Goal: Task Accomplishment & Management: Use online tool/utility

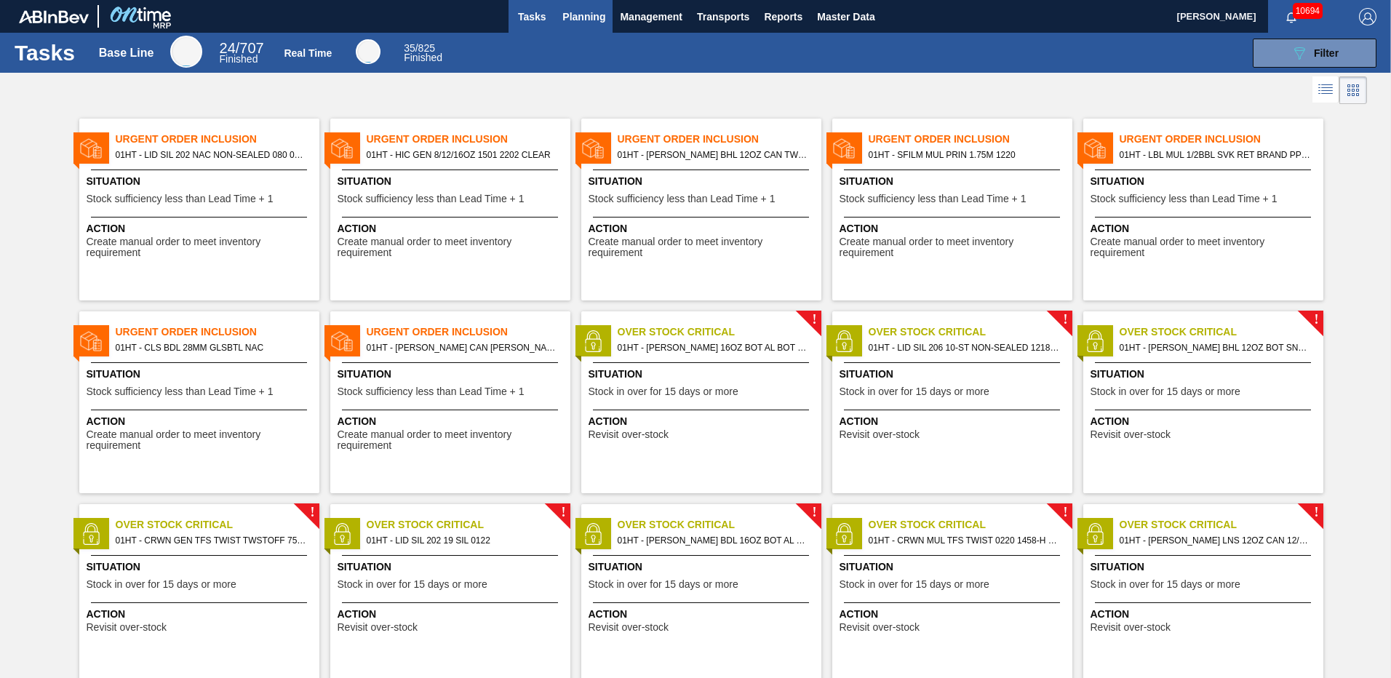
click at [584, 17] on span "Planning" at bounding box center [583, 16] width 43 height 17
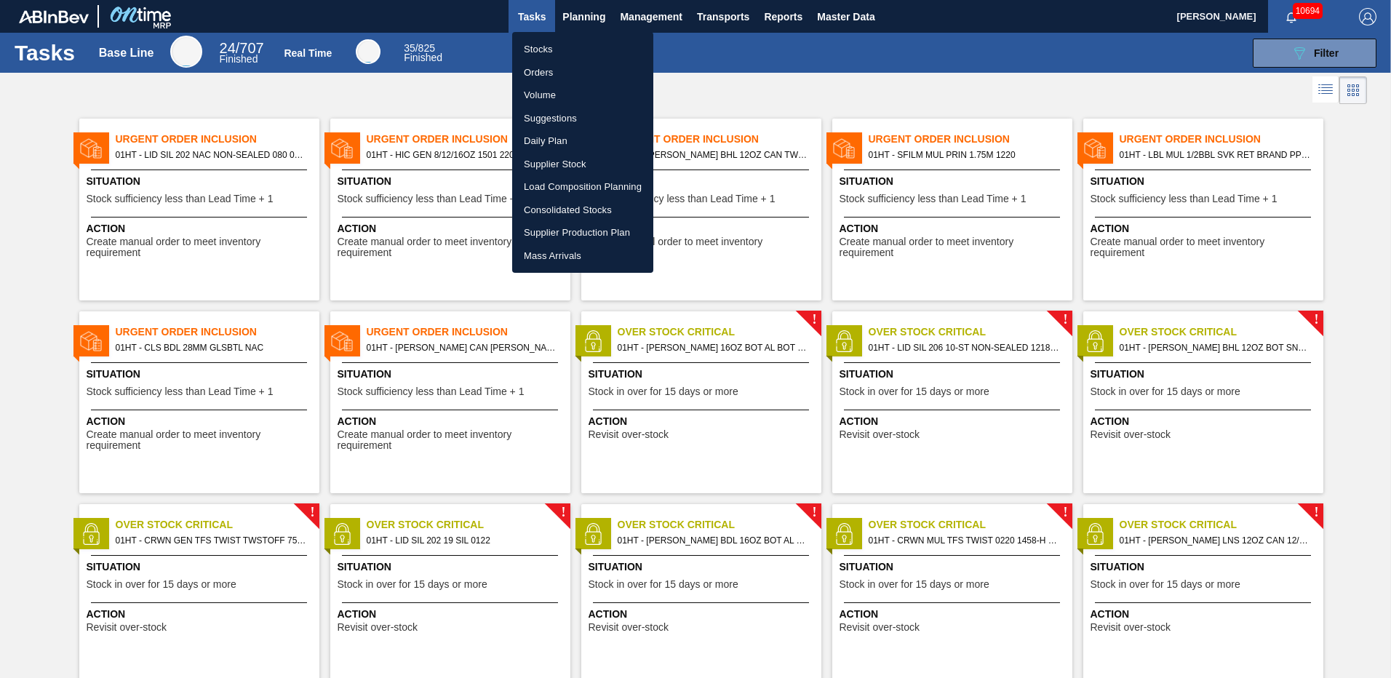
click at [1304, 53] on div at bounding box center [695, 339] width 1391 height 678
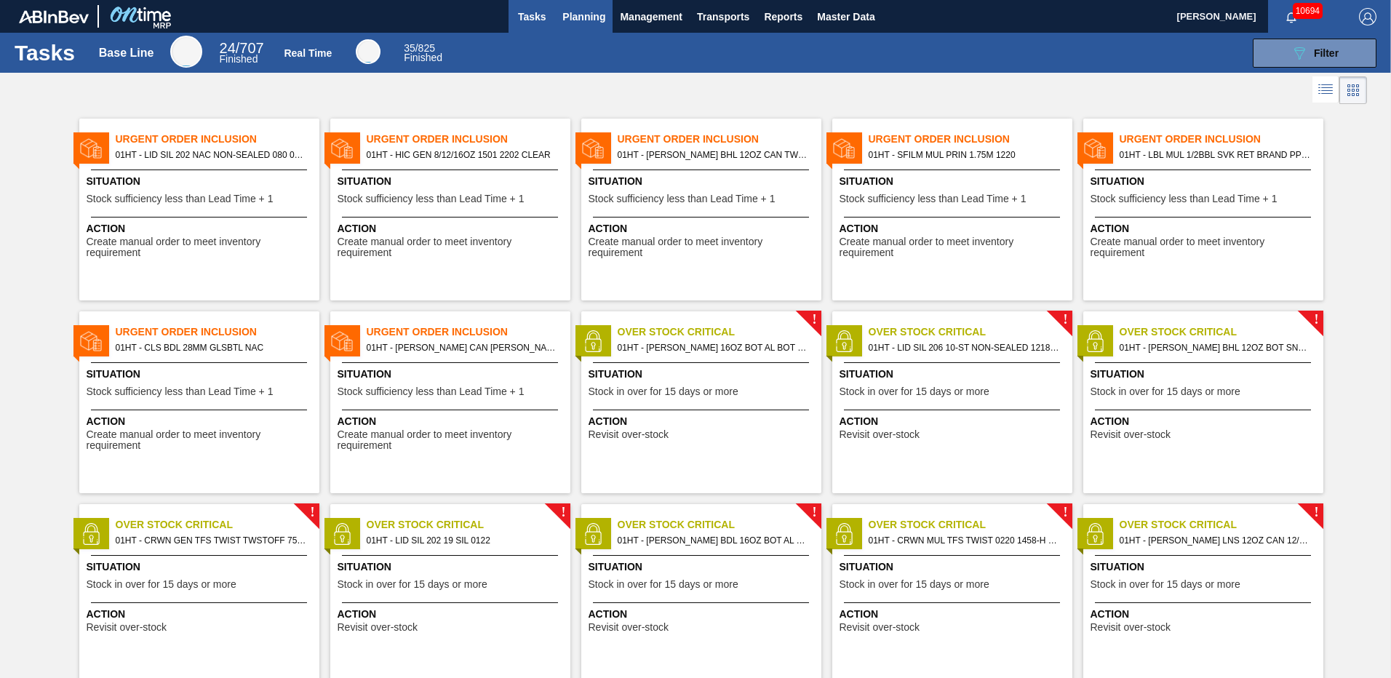
click at [571, 13] on span "Planning" at bounding box center [583, 16] width 43 height 17
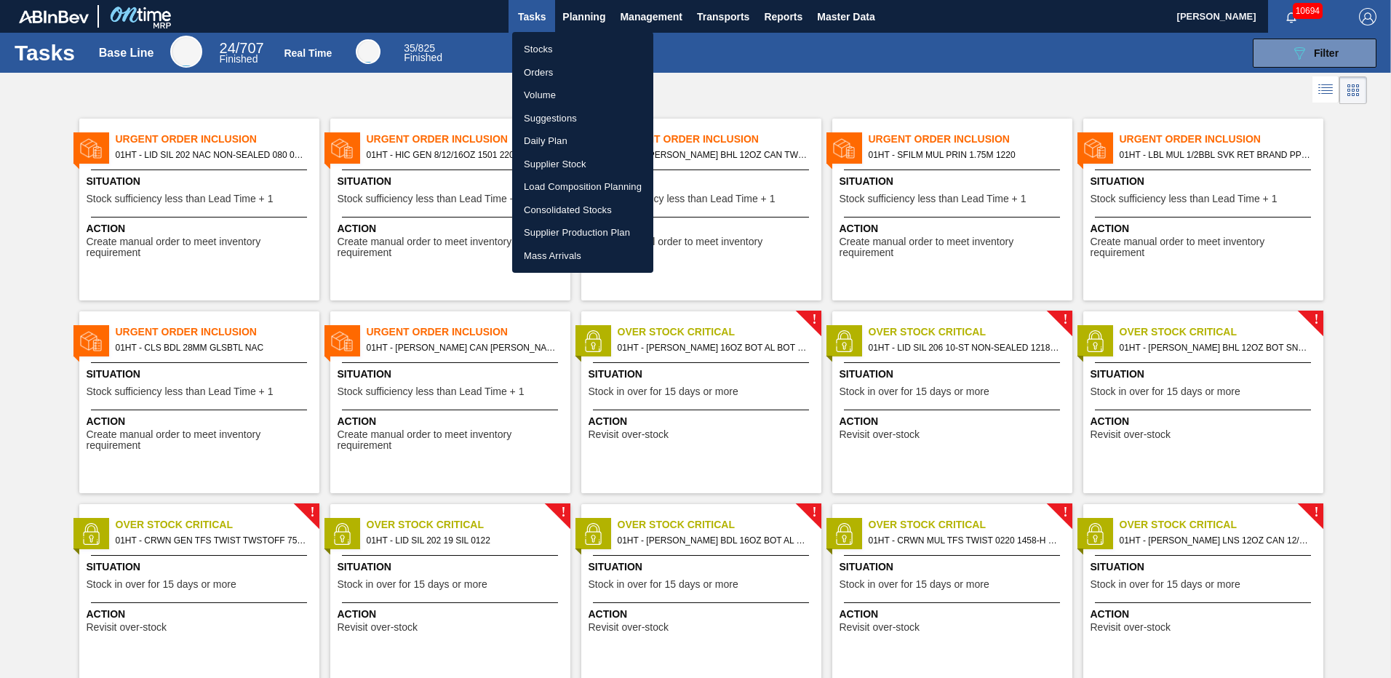
click at [540, 53] on li "Stocks" at bounding box center [582, 49] width 141 height 23
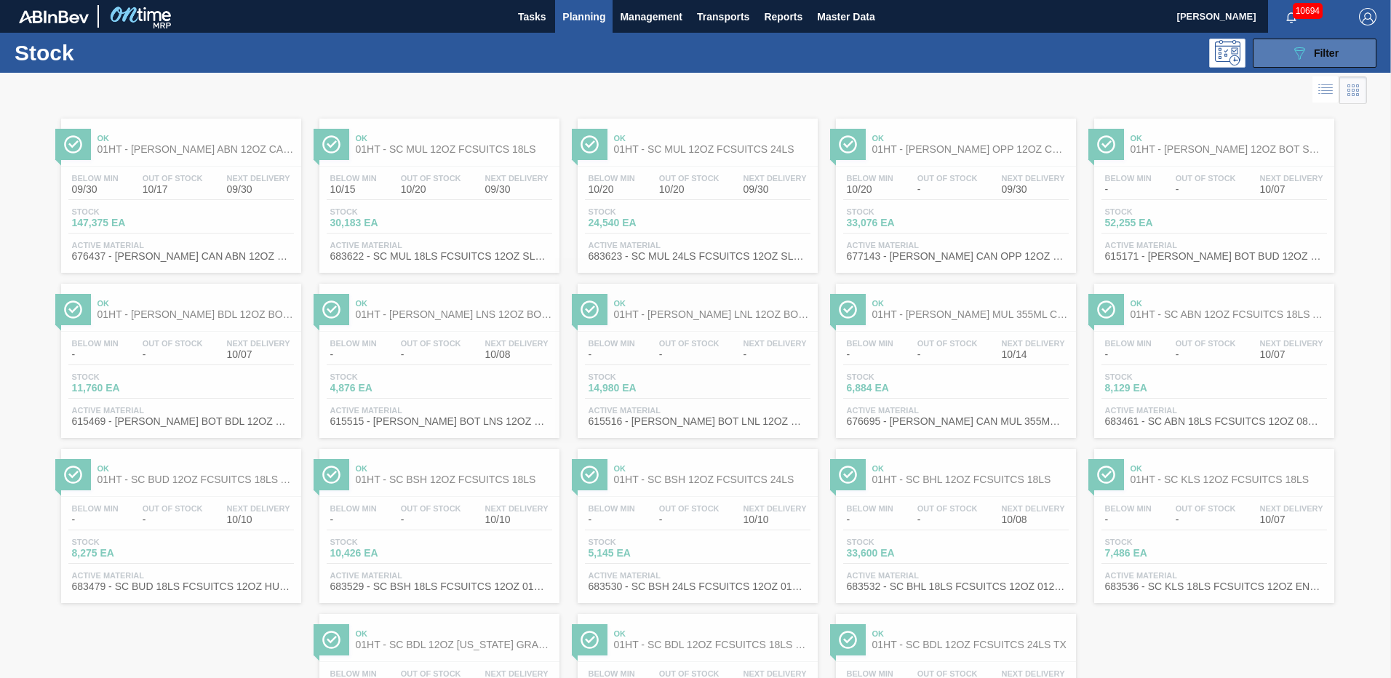
click at [1314, 56] on span "Filter" at bounding box center [1326, 53] width 25 height 12
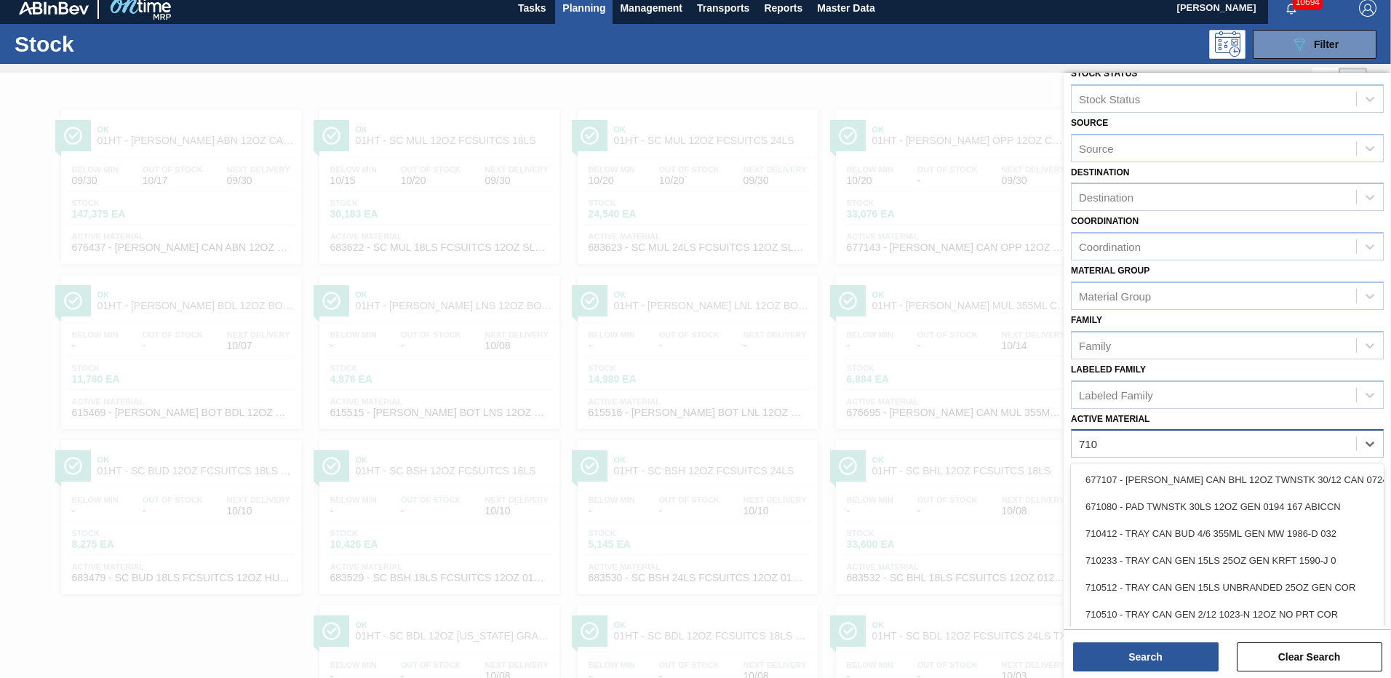
scroll to position [9, 0]
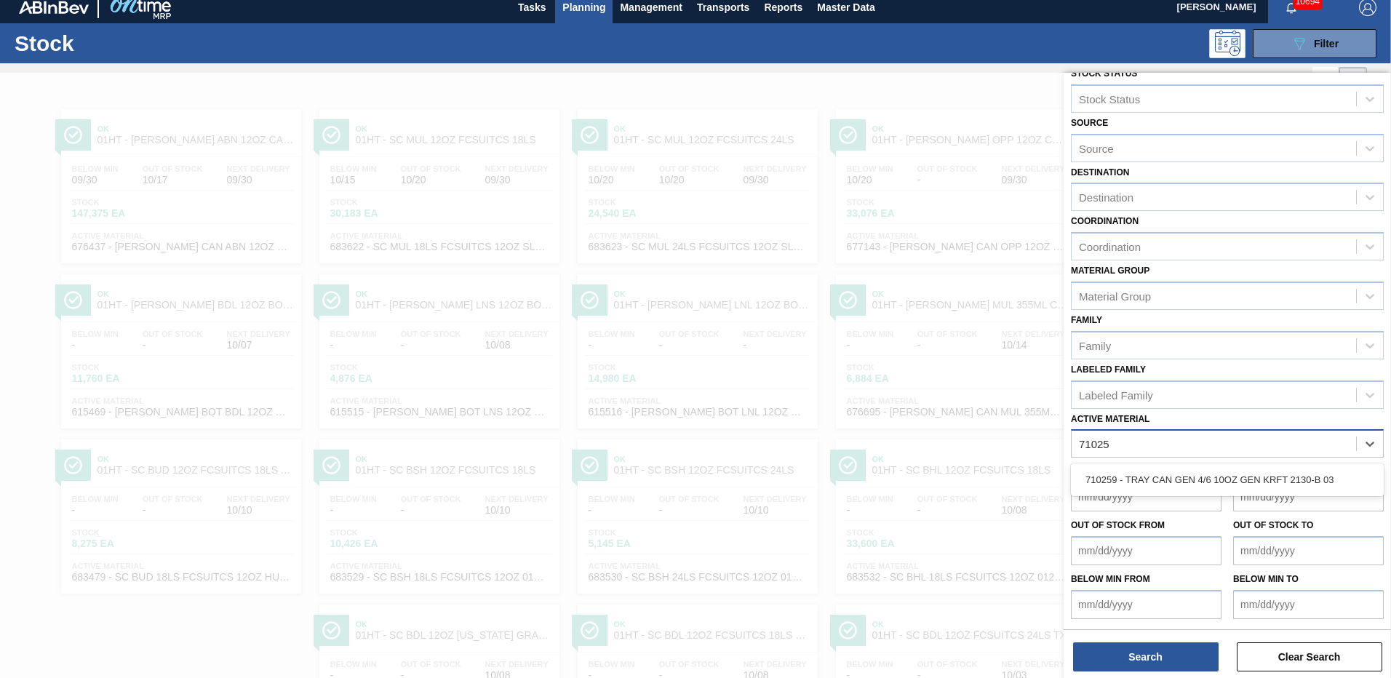
type Material "710259"
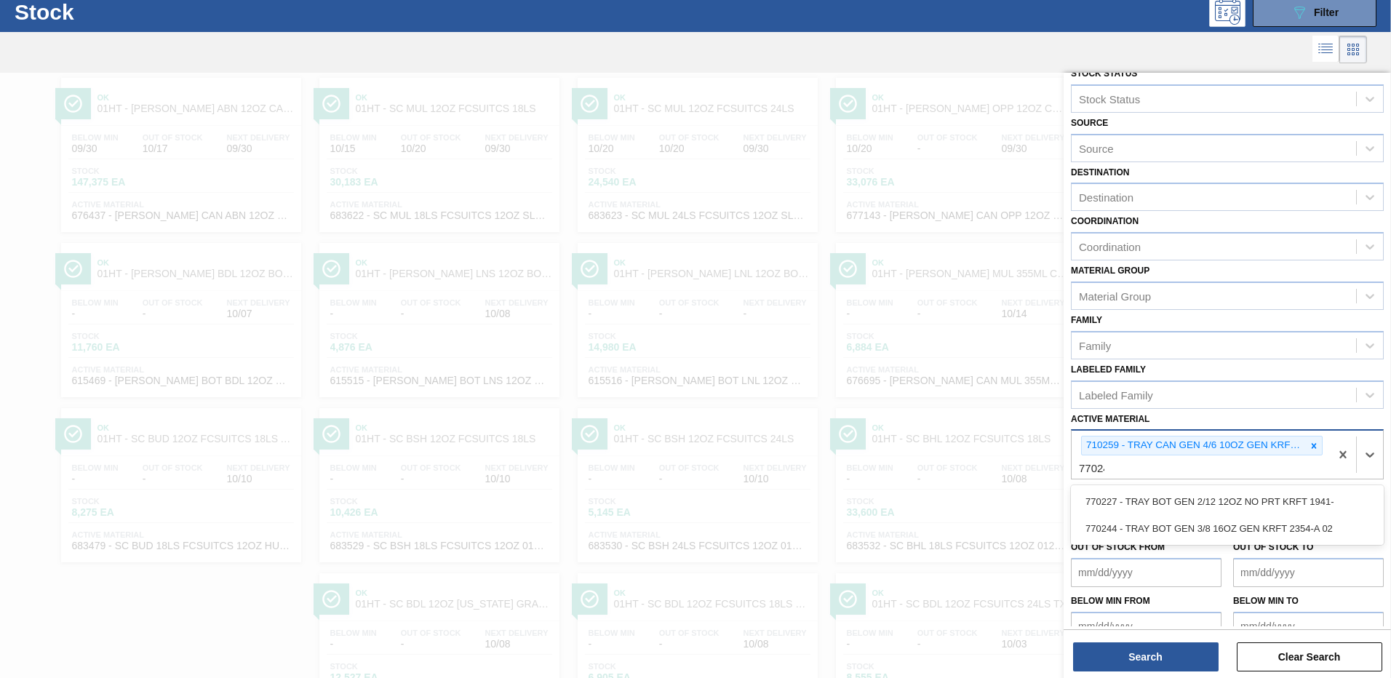
type Material "770244"
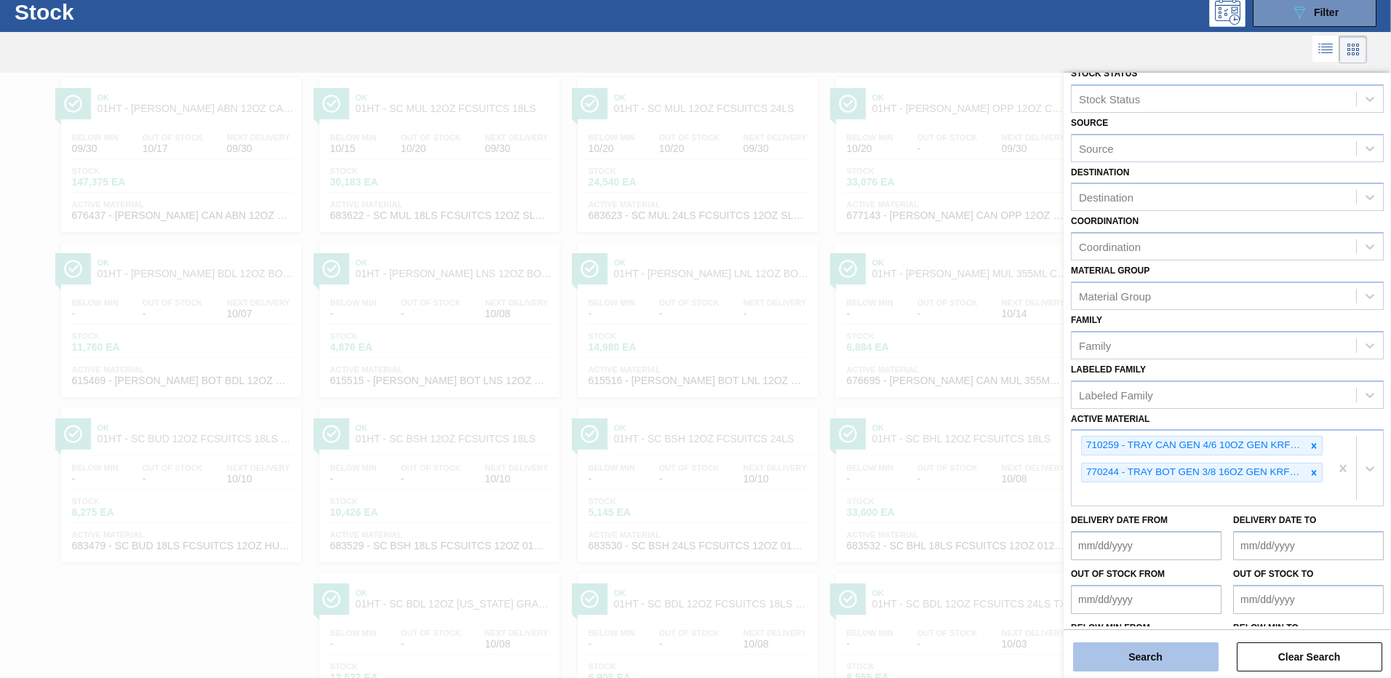
click at [1133, 662] on button "Search" at bounding box center [1145, 656] width 145 height 29
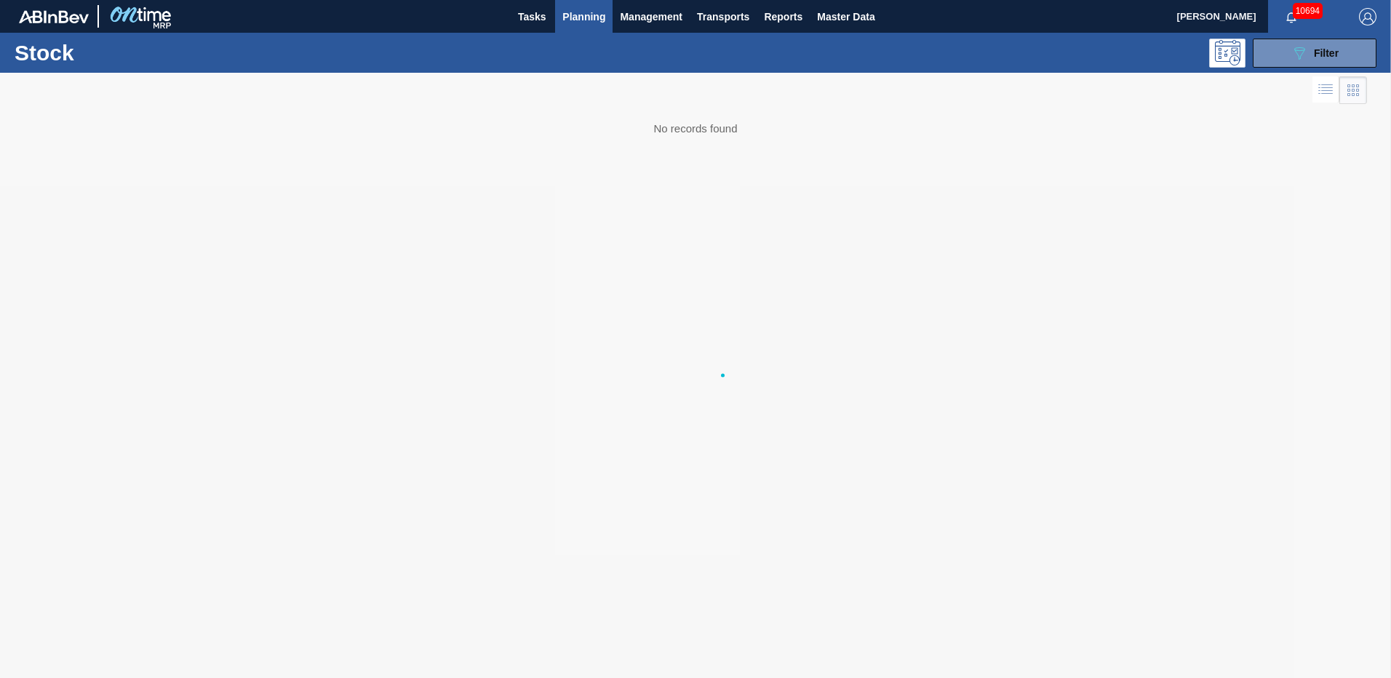
scroll to position [0, 0]
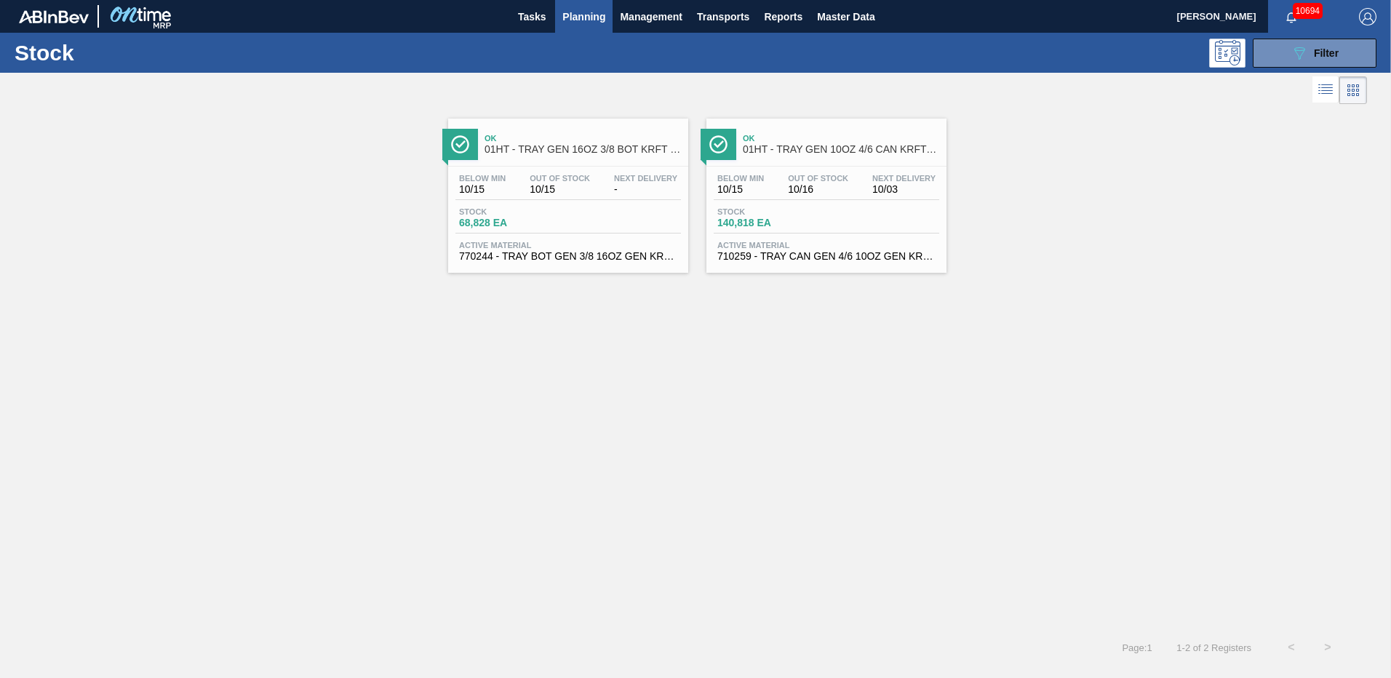
click at [751, 236] on div "Below Min 10/15 Out Of Stock 10/16 Next Delivery 10/03 Stock 140,818 EA Active …" at bounding box center [826, 216] width 240 height 99
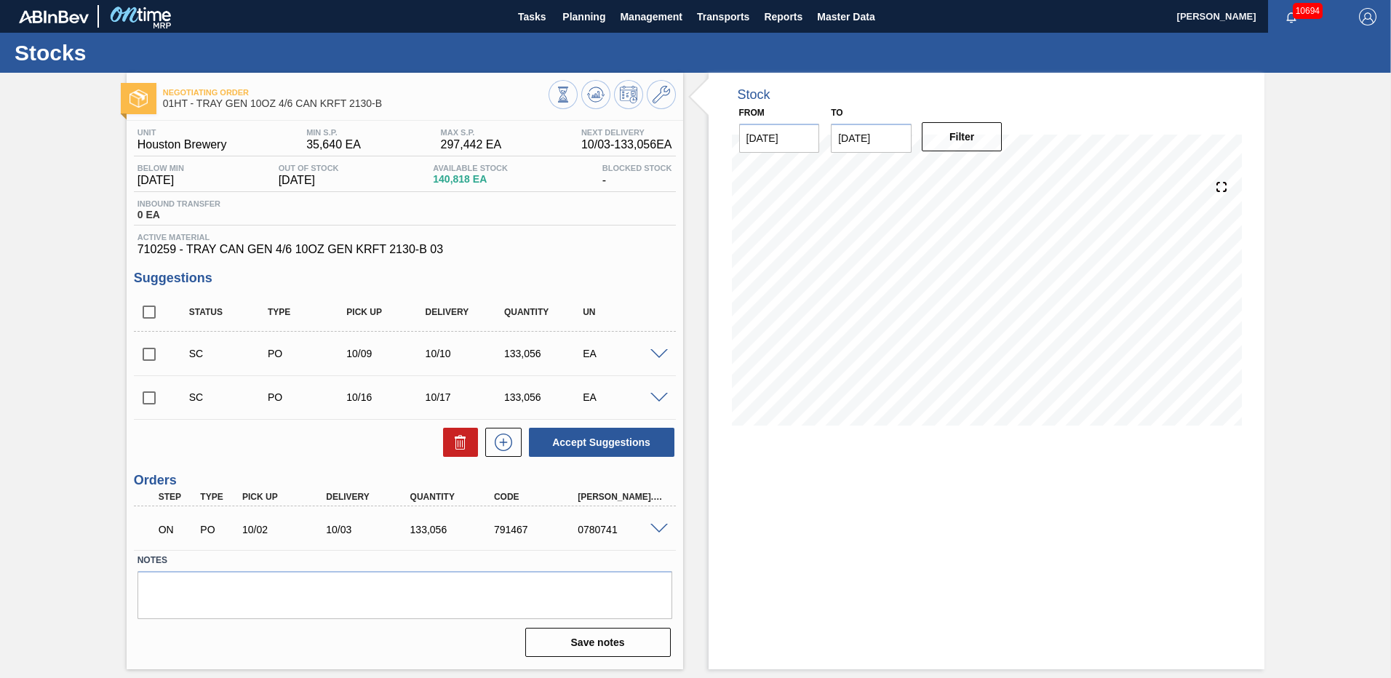
click at [148, 351] on input "checkbox" at bounding box center [149, 354] width 31 height 31
click at [596, 436] on button "Accept Suggestions" at bounding box center [601, 442] width 145 height 29
checkbox input "false"
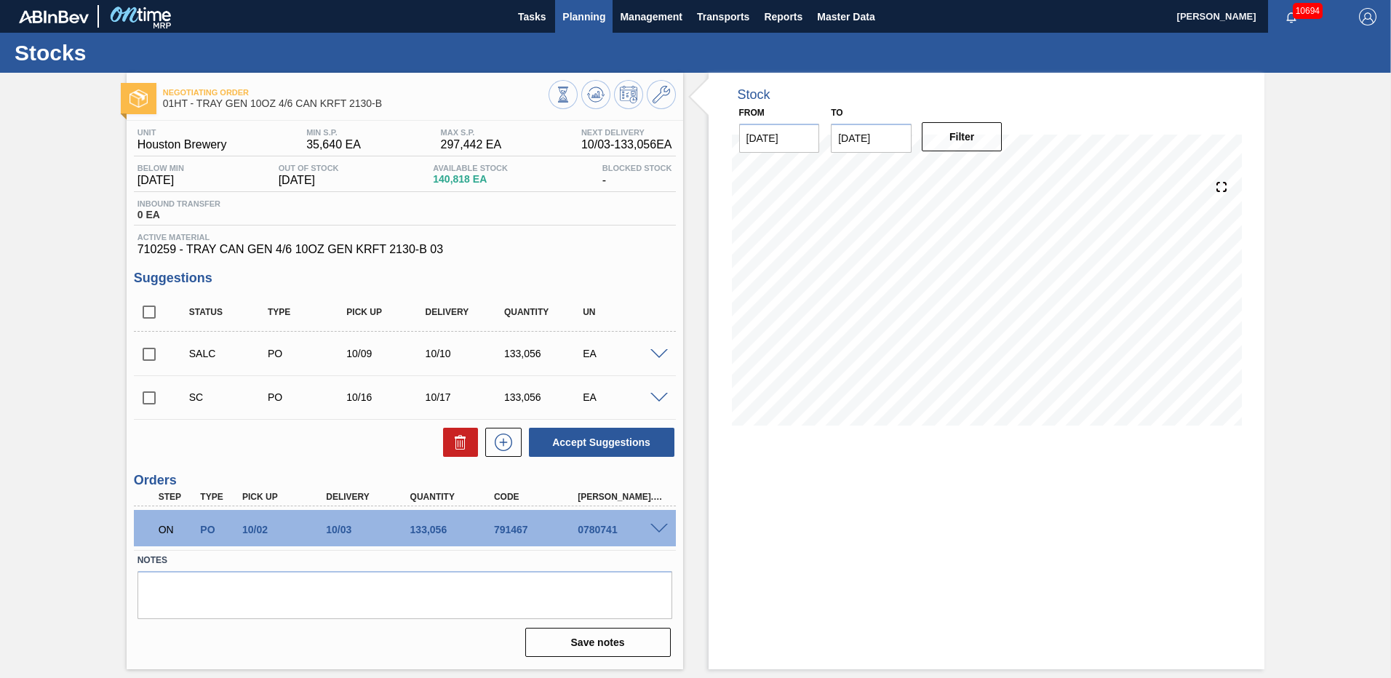
click at [572, 19] on span "Planning" at bounding box center [583, 16] width 43 height 17
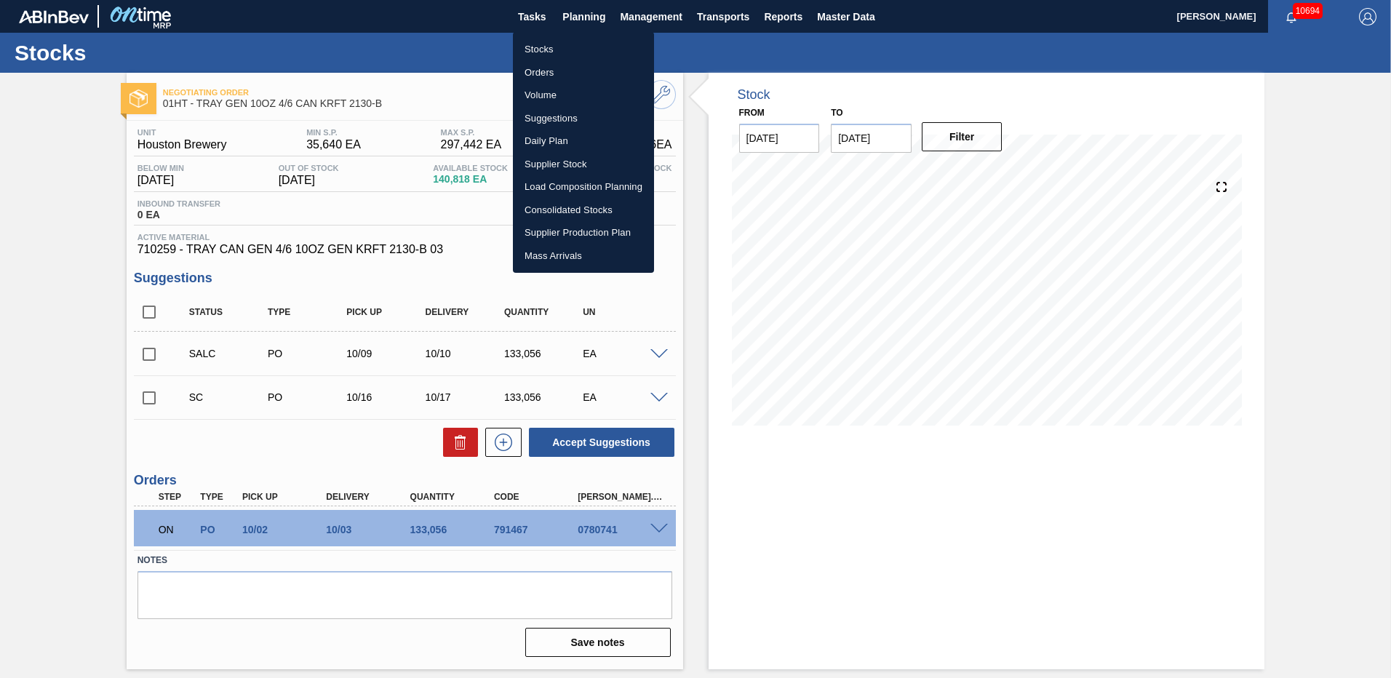
click at [548, 46] on li "Stocks" at bounding box center [583, 49] width 141 height 23
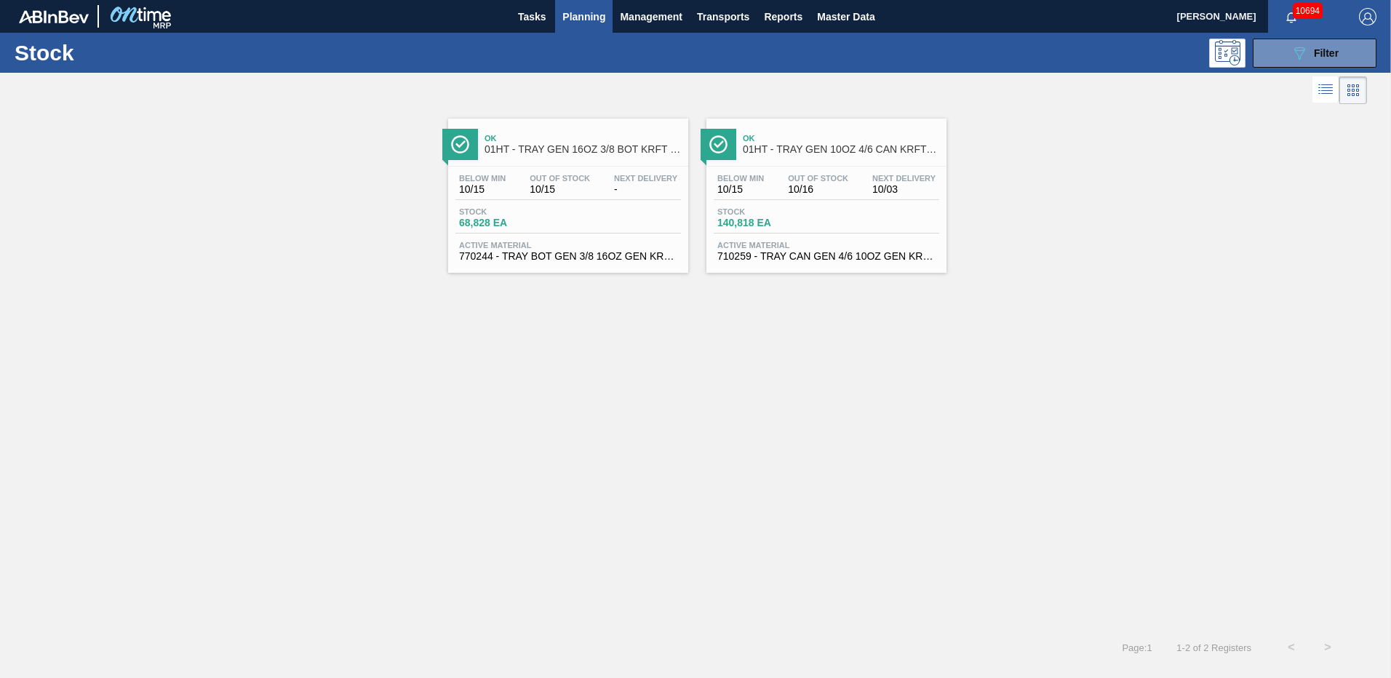
click at [512, 260] on span "770244 - TRAY BOT GEN 3/8 16OZ GEN KRFT 2354-A 02" at bounding box center [568, 256] width 218 height 11
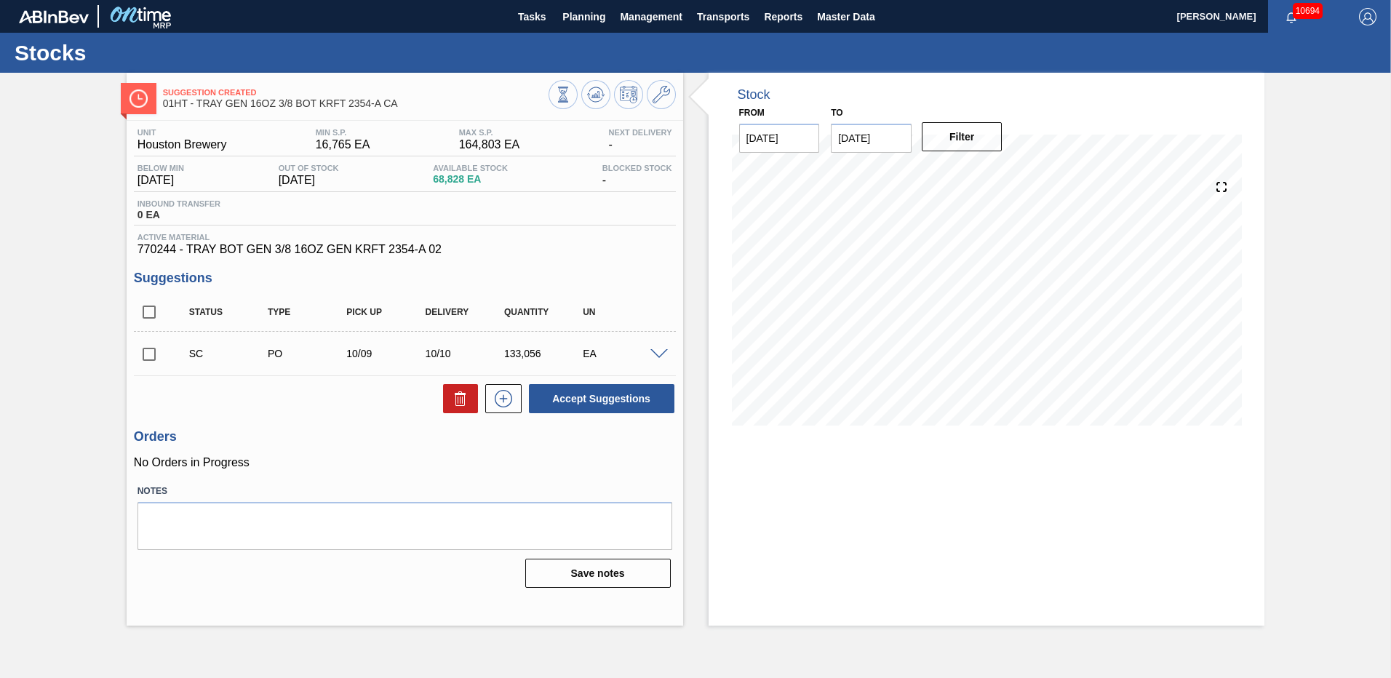
click at [148, 356] on input "checkbox" at bounding box center [149, 354] width 31 height 31
click at [594, 398] on button "Accept Suggestions" at bounding box center [601, 398] width 145 height 29
checkbox input "false"
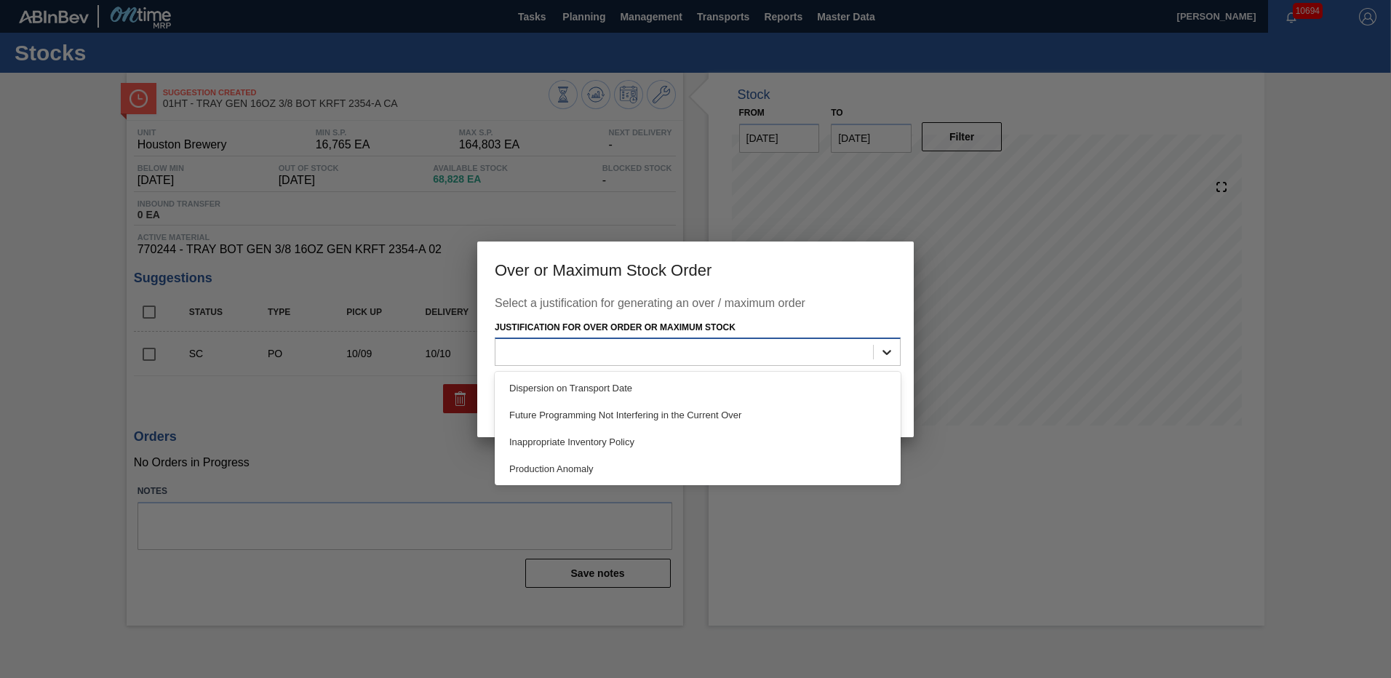
click at [881, 354] on icon at bounding box center [886, 352] width 15 height 15
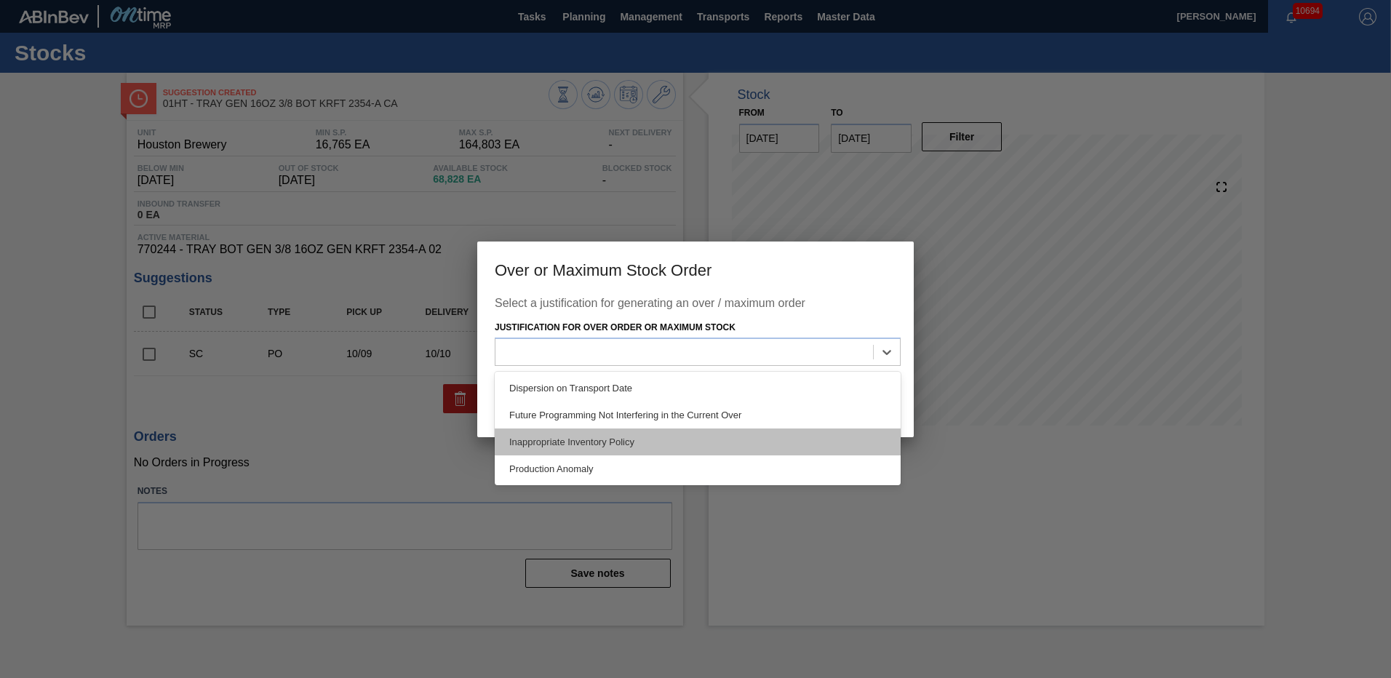
click at [562, 439] on div "Inappropriate Inventory Policy" at bounding box center [698, 441] width 406 height 27
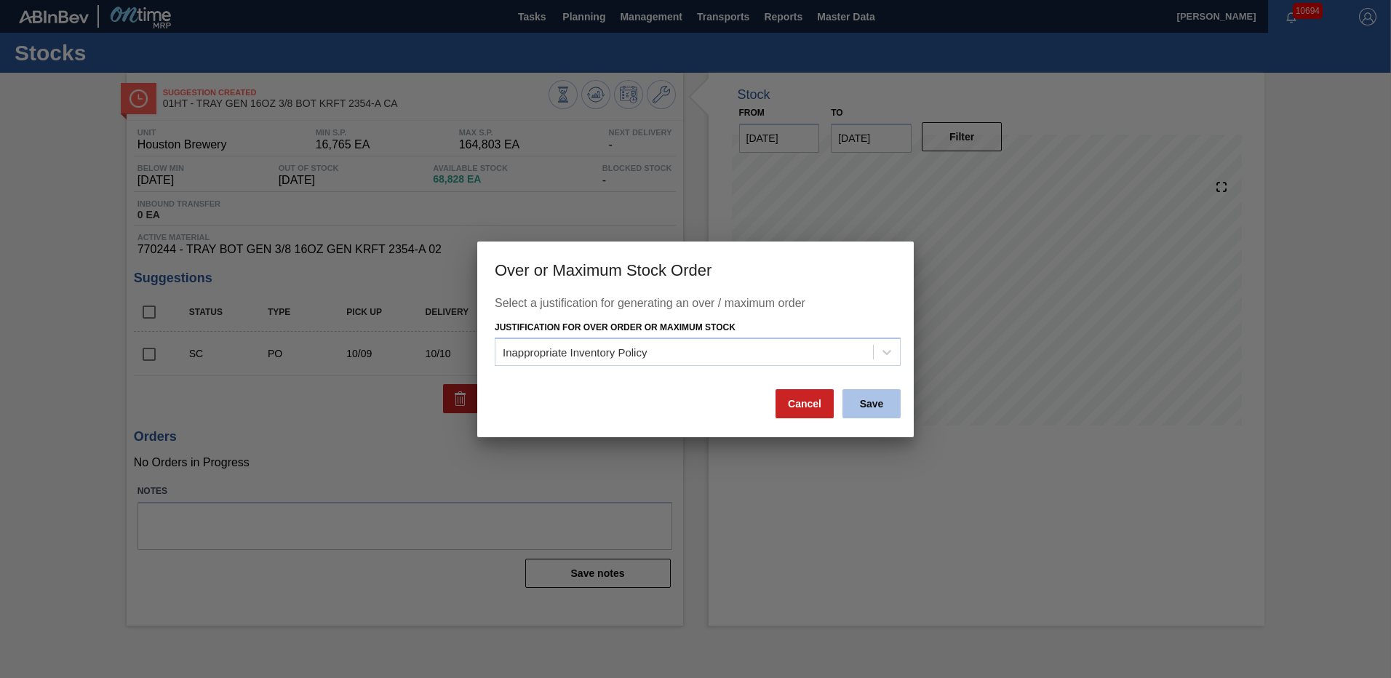
click at [873, 396] on button "Save" at bounding box center [871, 403] width 58 height 29
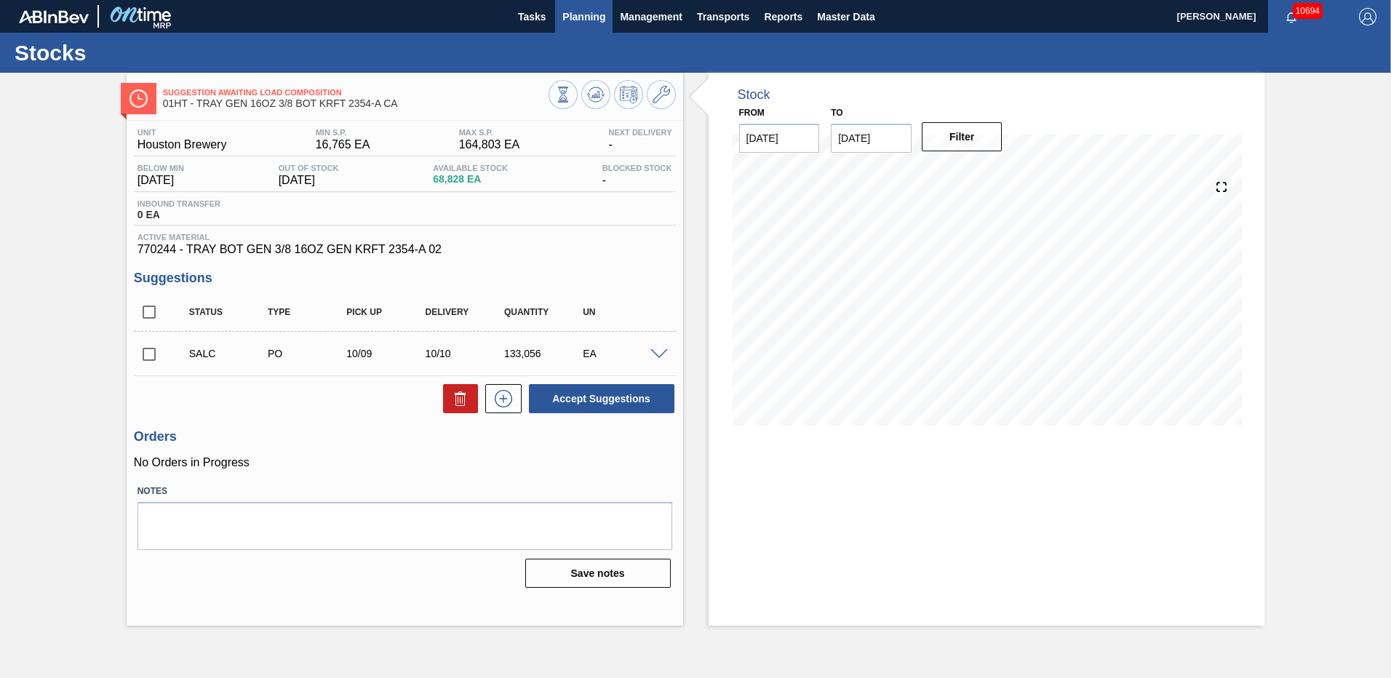
click at [591, 14] on span "Planning" at bounding box center [583, 16] width 43 height 17
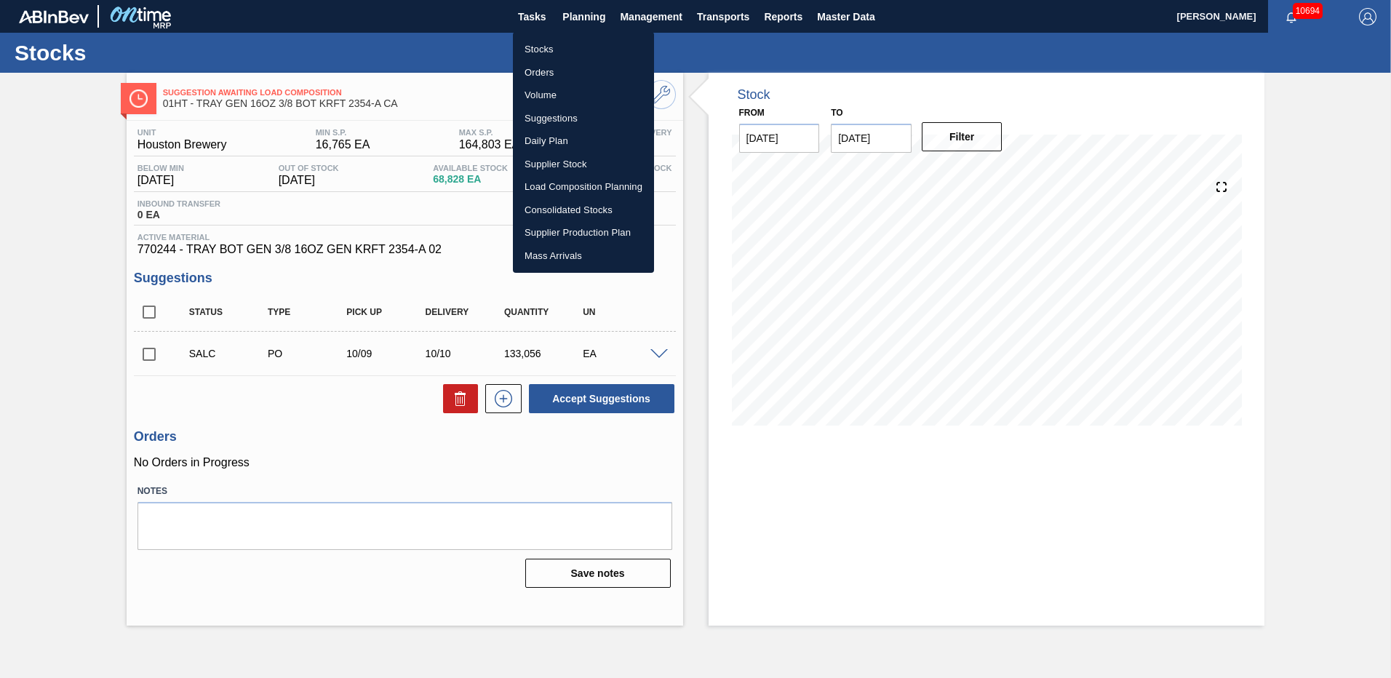
click at [548, 183] on li "Load Composition Planning" at bounding box center [583, 186] width 141 height 23
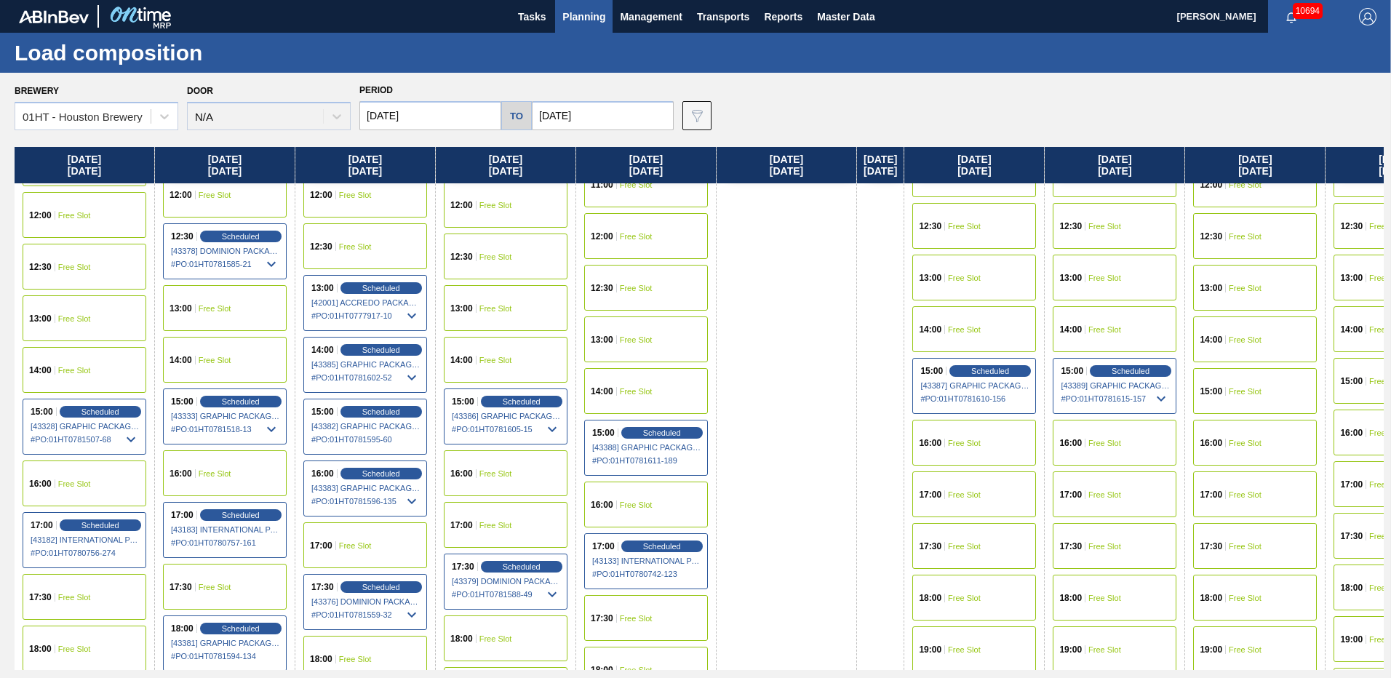
scroll to position [873, 0]
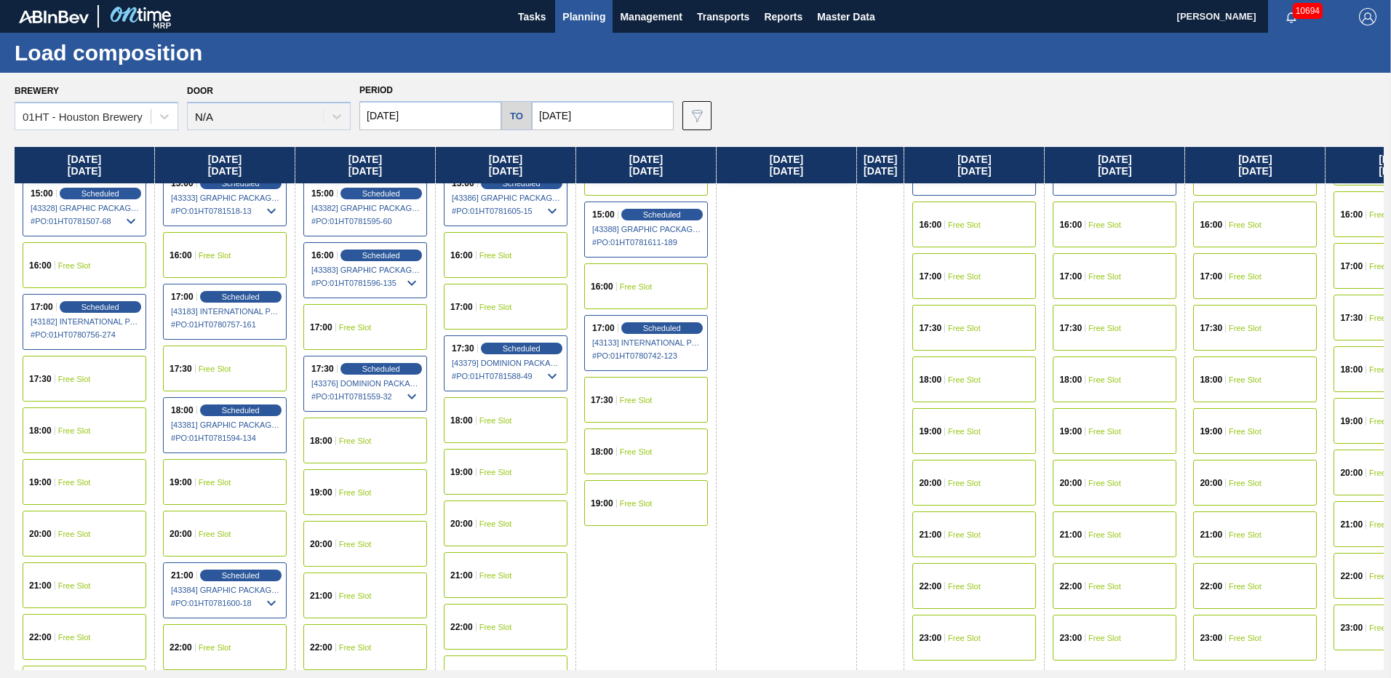
click at [485, 420] on span "Free Slot" at bounding box center [495, 420] width 33 height 9
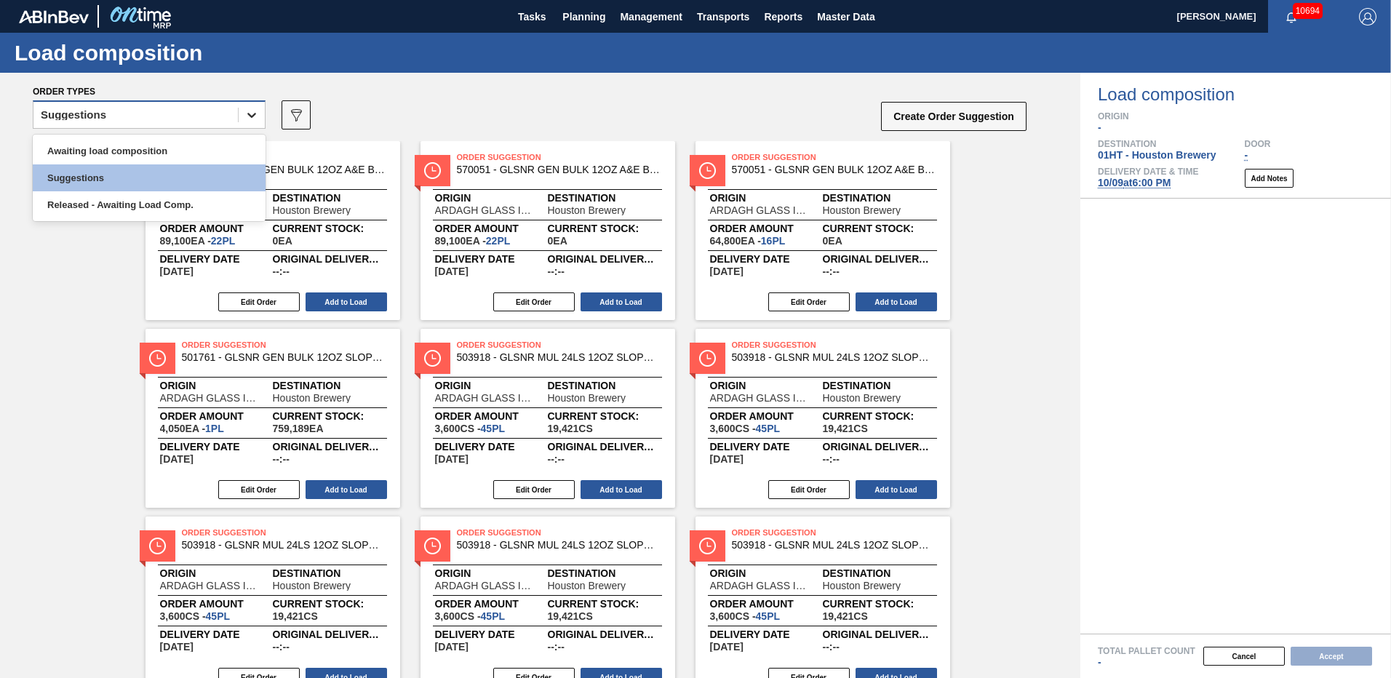
click at [252, 115] on icon at bounding box center [251, 115] width 15 height 15
click at [159, 155] on div "Awaiting load composition" at bounding box center [149, 150] width 233 height 27
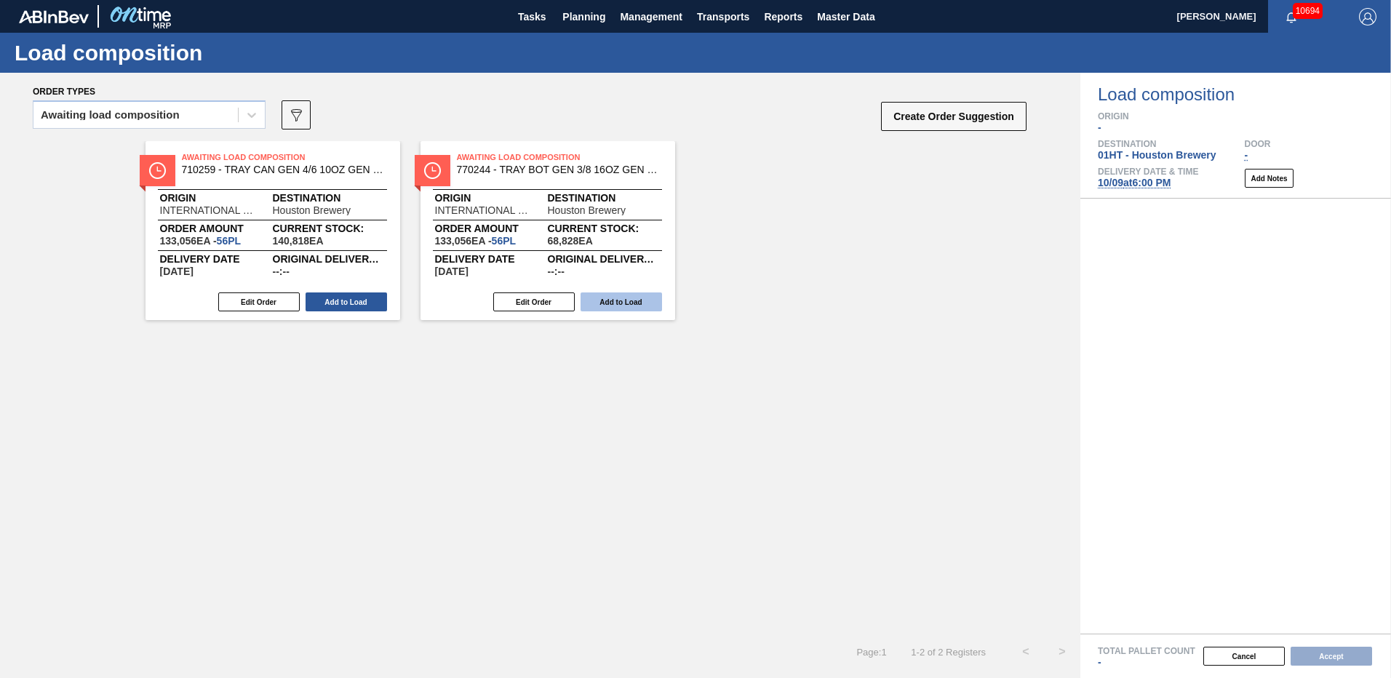
click at [631, 299] on button "Add to Load" at bounding box center [620, 301] width 81 height 19
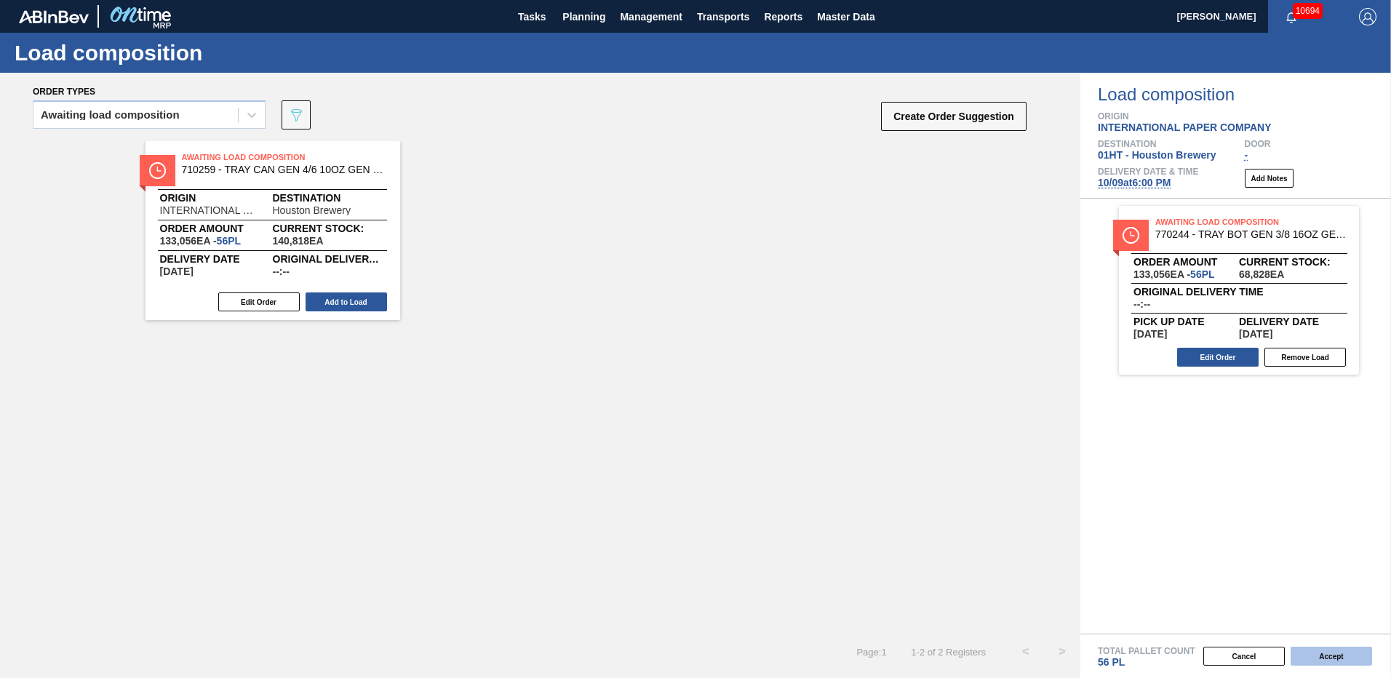
click at [1326, 653] on button "Accept" at bounding box center [1330, 656] width 81 height 19
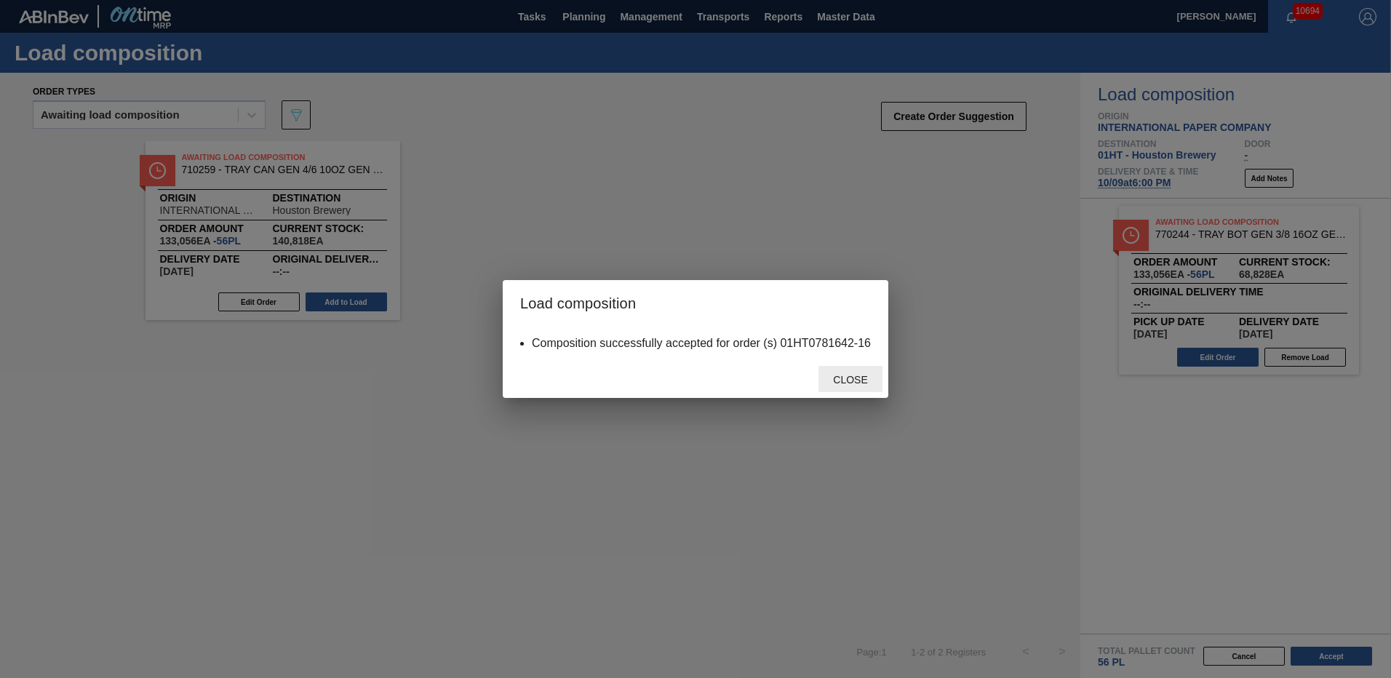
click at [849, 383] on span "Close" at bounding box center [849, 380] width 57 height 12
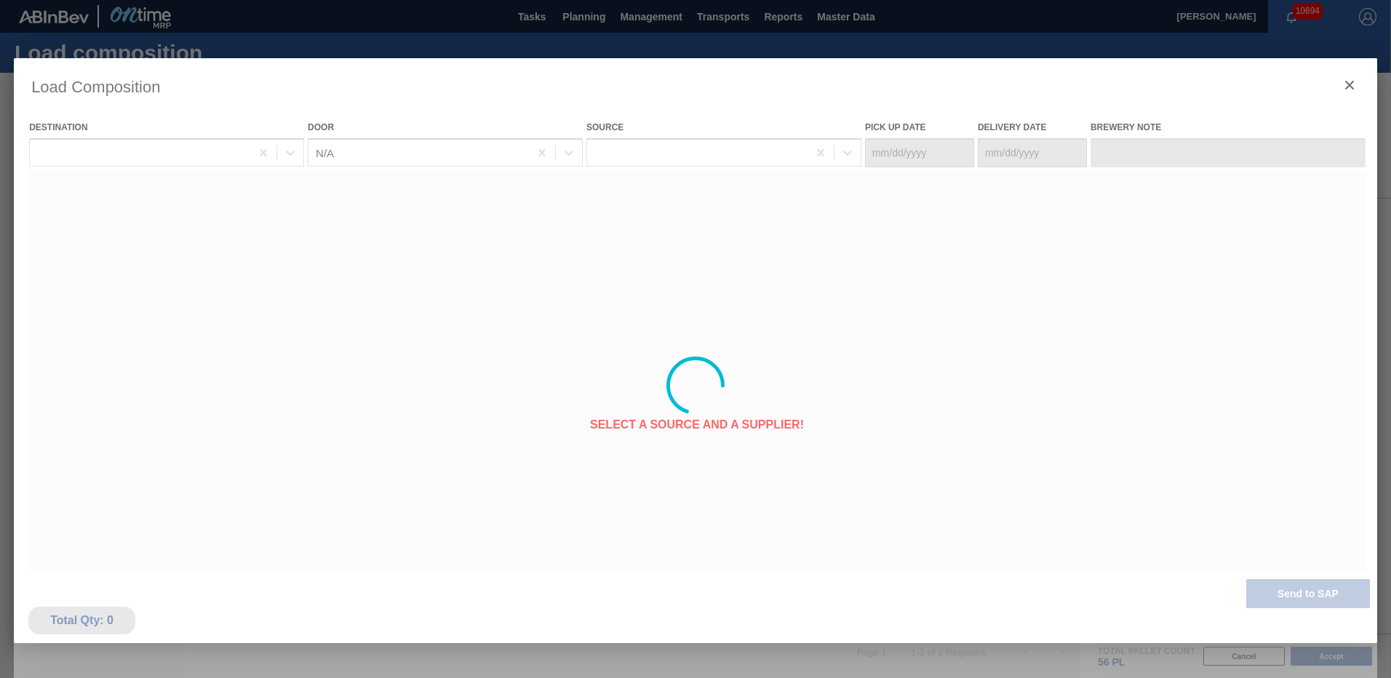
type Date "[DATE]"
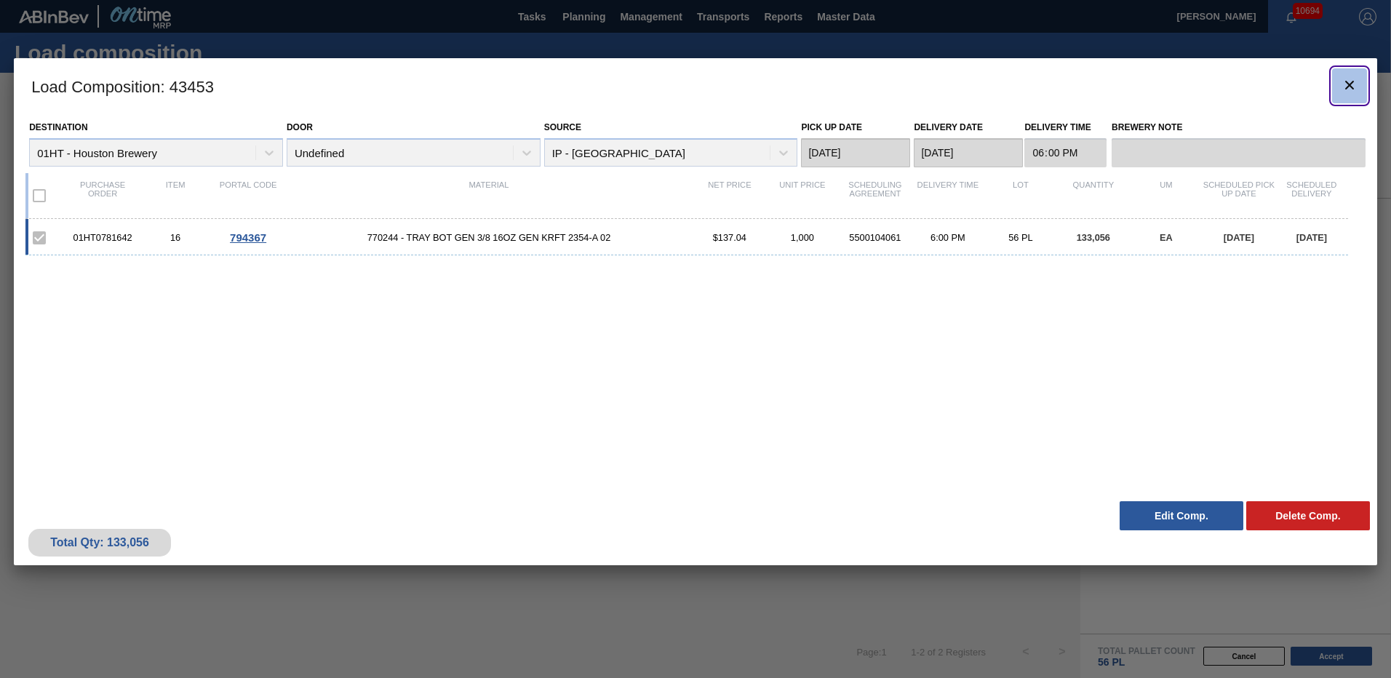
click at [1344, 89] on icon "botão de ícone" at bounding box center [1349, 84] width 17 height 17
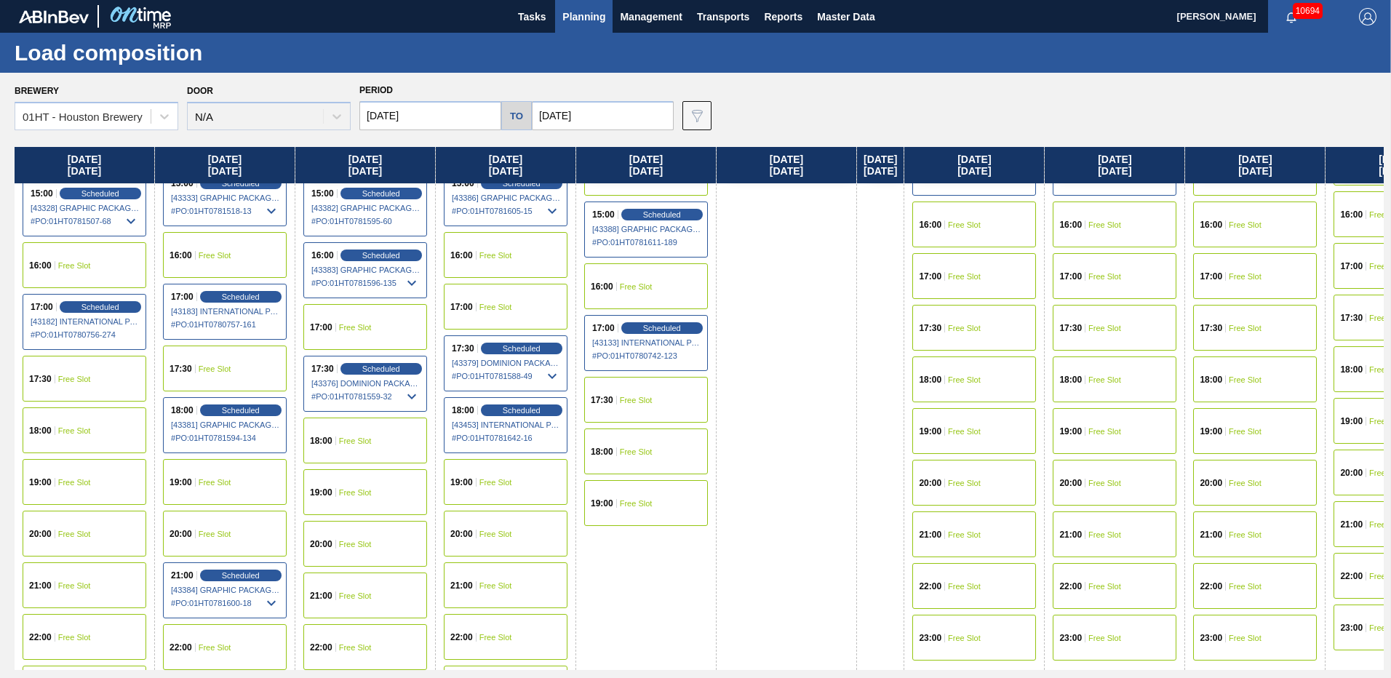
scroll to position [927, 0]
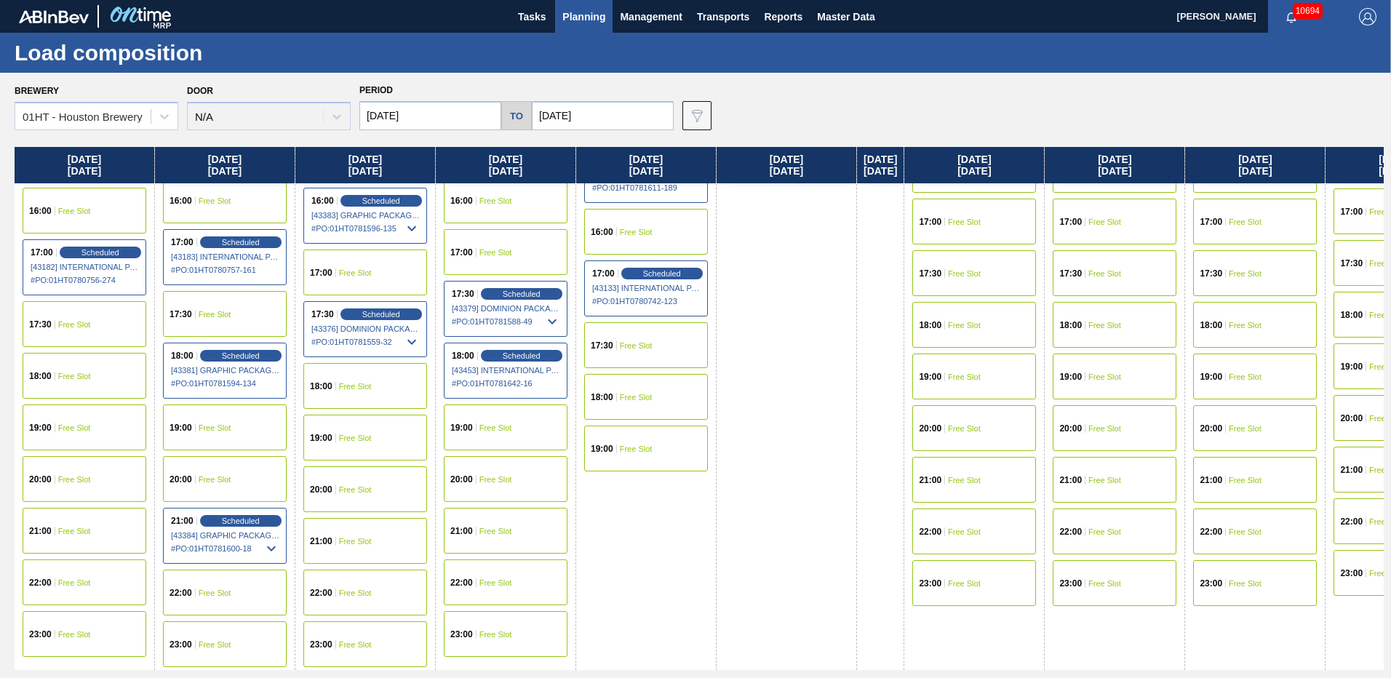
click at [614, 394] on div "18:00" at bounding box center [604, 397] width 26 height 9
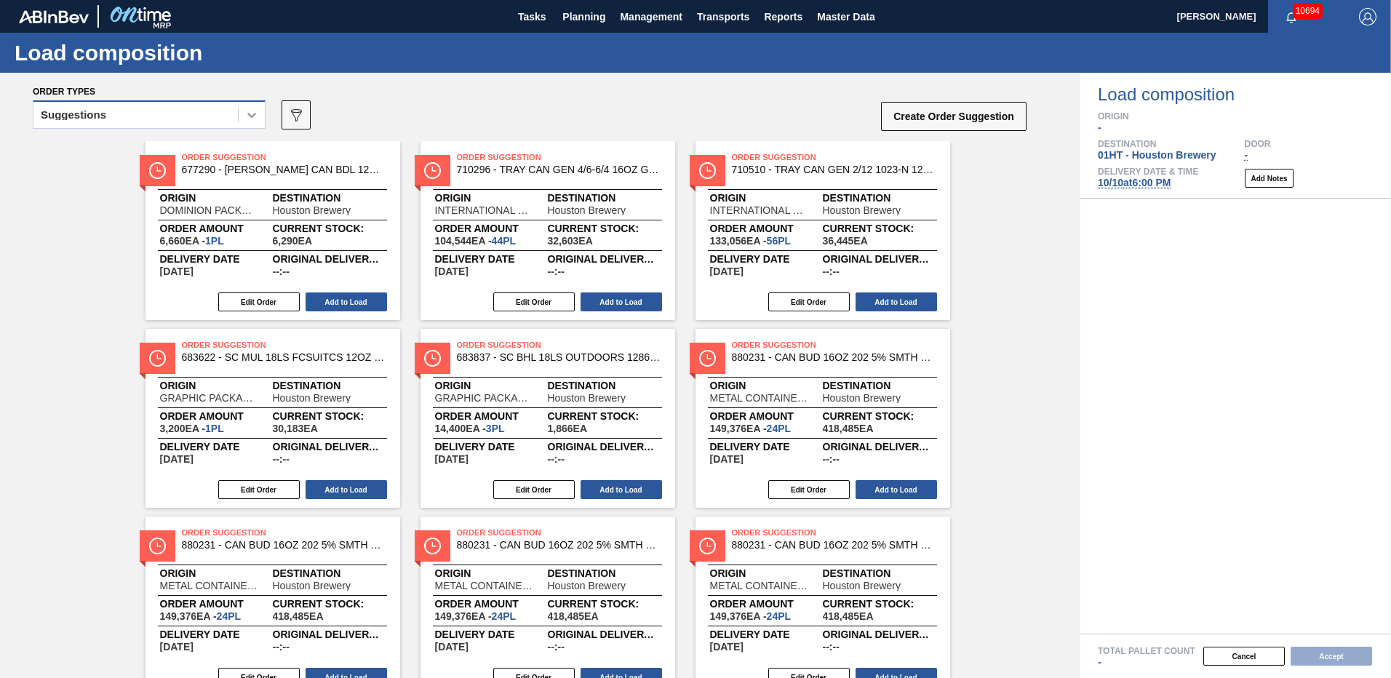
click at [243, 117] on div at bounding box center [252, 115] width 26 height 26
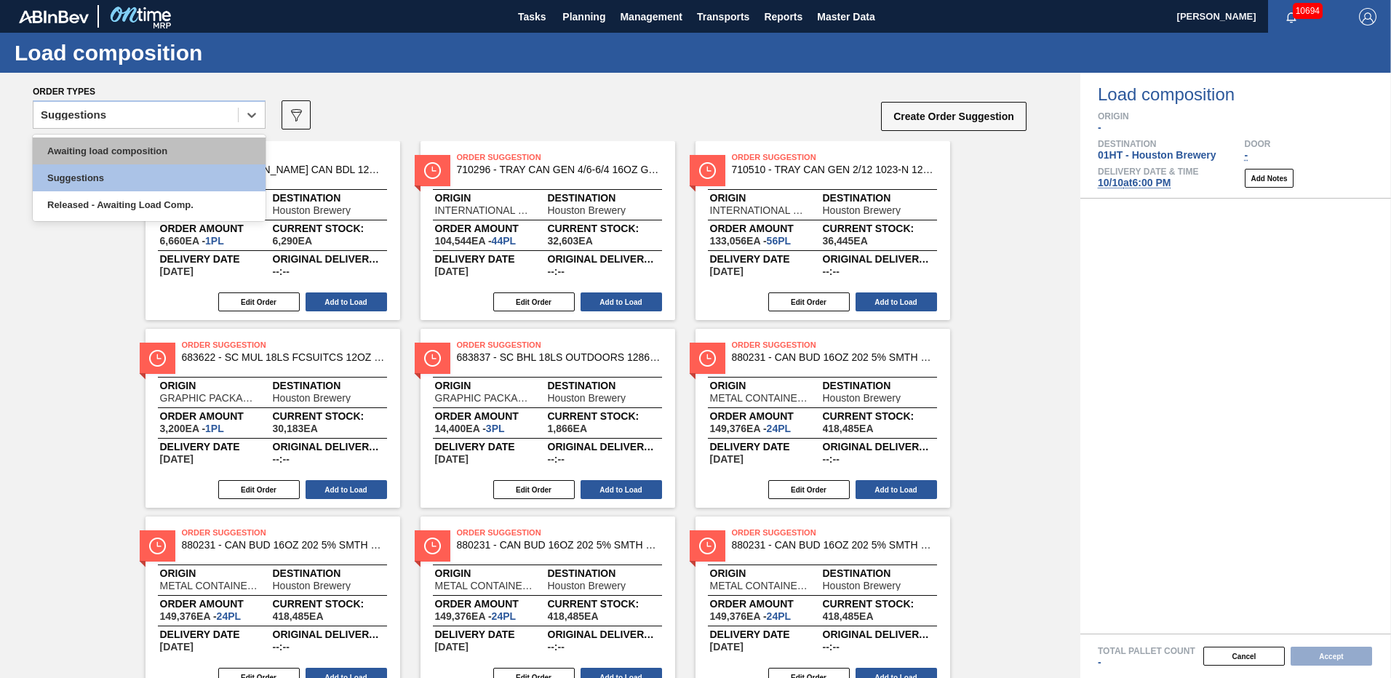
click at [164, 151] on div "Awaiting load composition" at bounding box center [149, 150] width 233 height 27
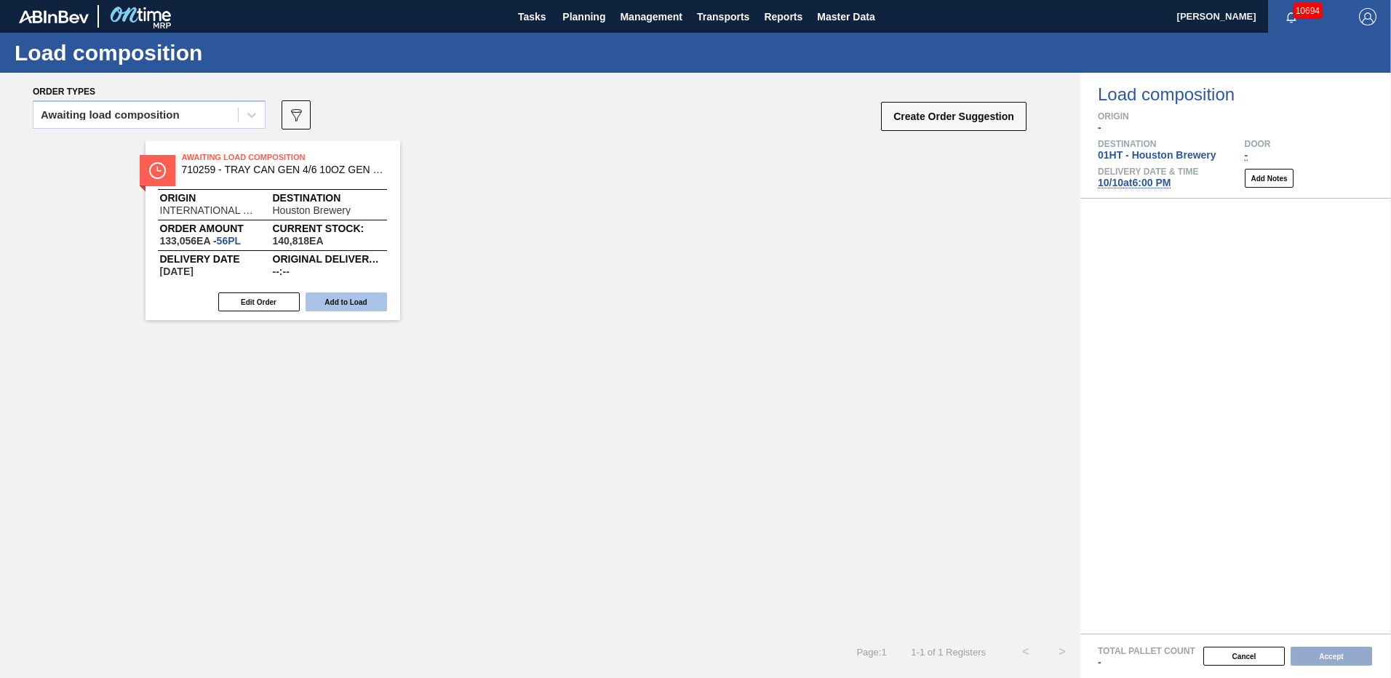
click at [335, 295] on button "Add to Load" at bounding box center [346, 301] width 81 height 19
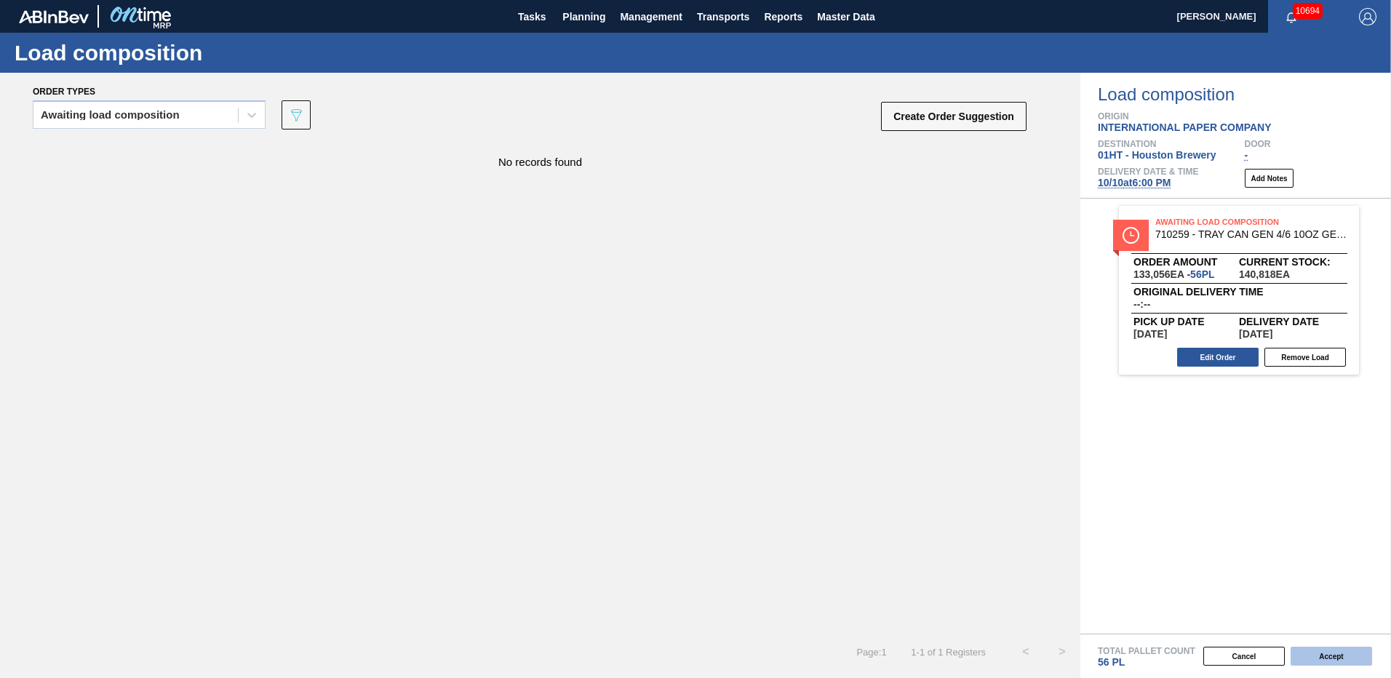
click at [1317, 652] on button "Accept" at bounding box center [1330, 656] width 81 height 19
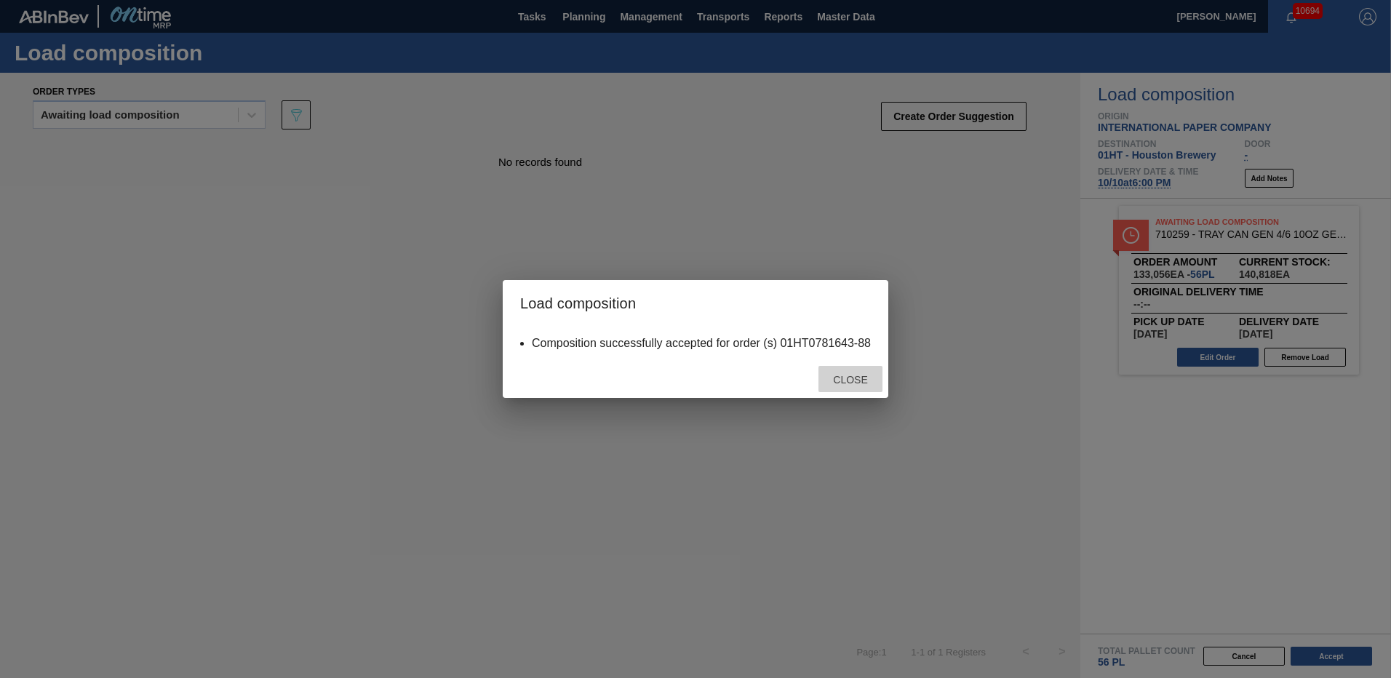
click at [852, 375] on span "Close" at bounding box center [849, 380] width 57 height 12
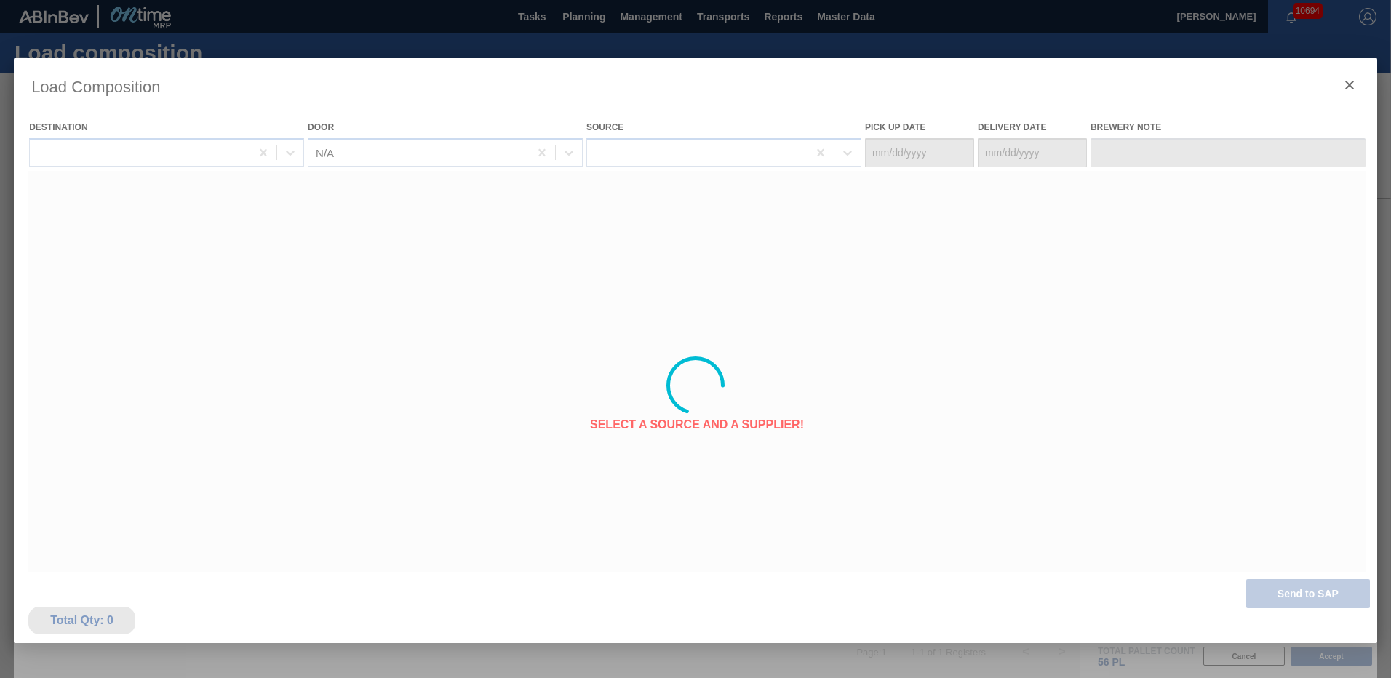
type Date "[DATE]"
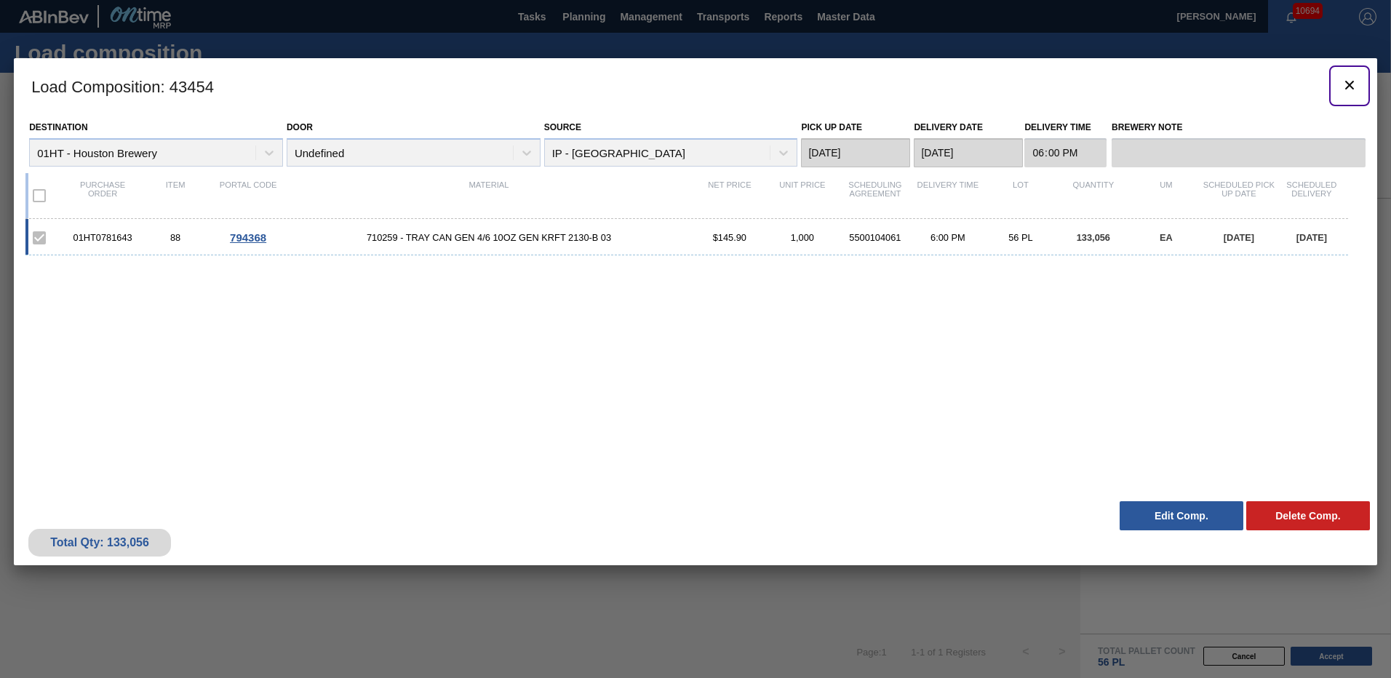
click at [1349, 88] on icon "botão de ícone" at bounding box center [1349, 84] width 17 height 17
